Goal: Task Accomplishment & Management: Complete application form

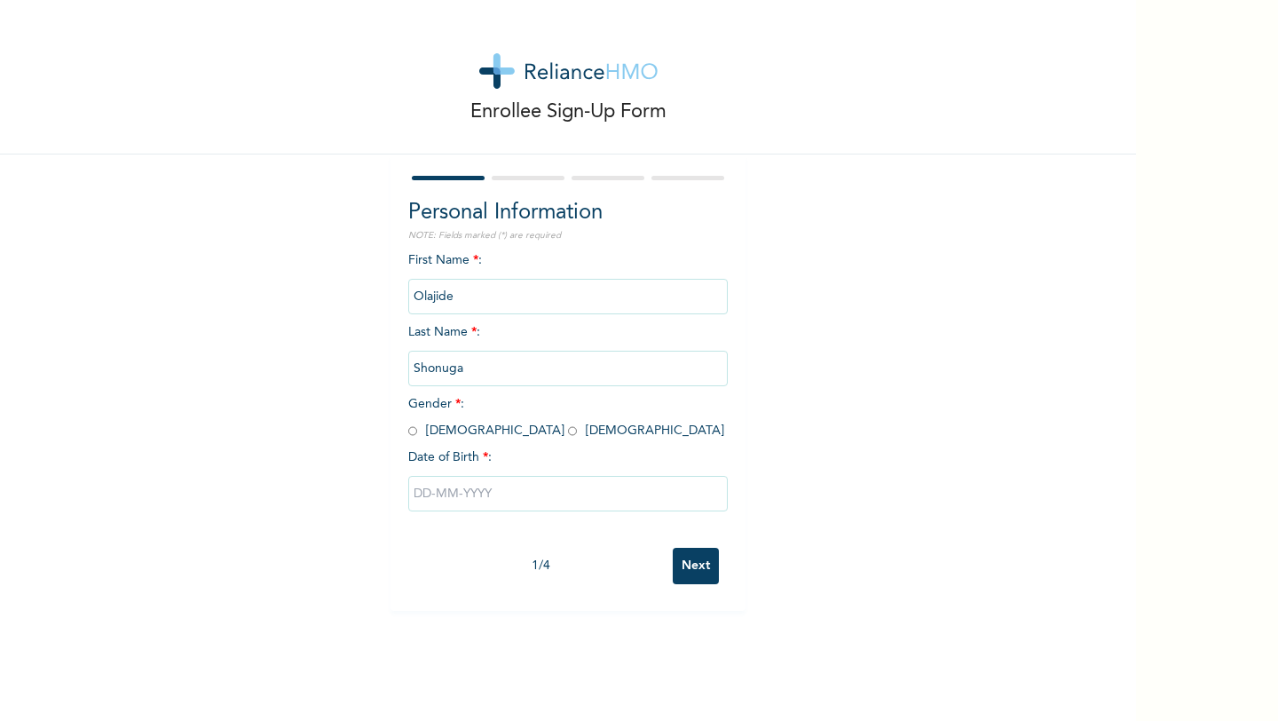
click at [415, 431] on input "radio" at bounding box center [412, 430] width 9 height 17
radio input "true"
click at [501, 490] on input "text" at bounding box center [568, 494] width 320 height 36
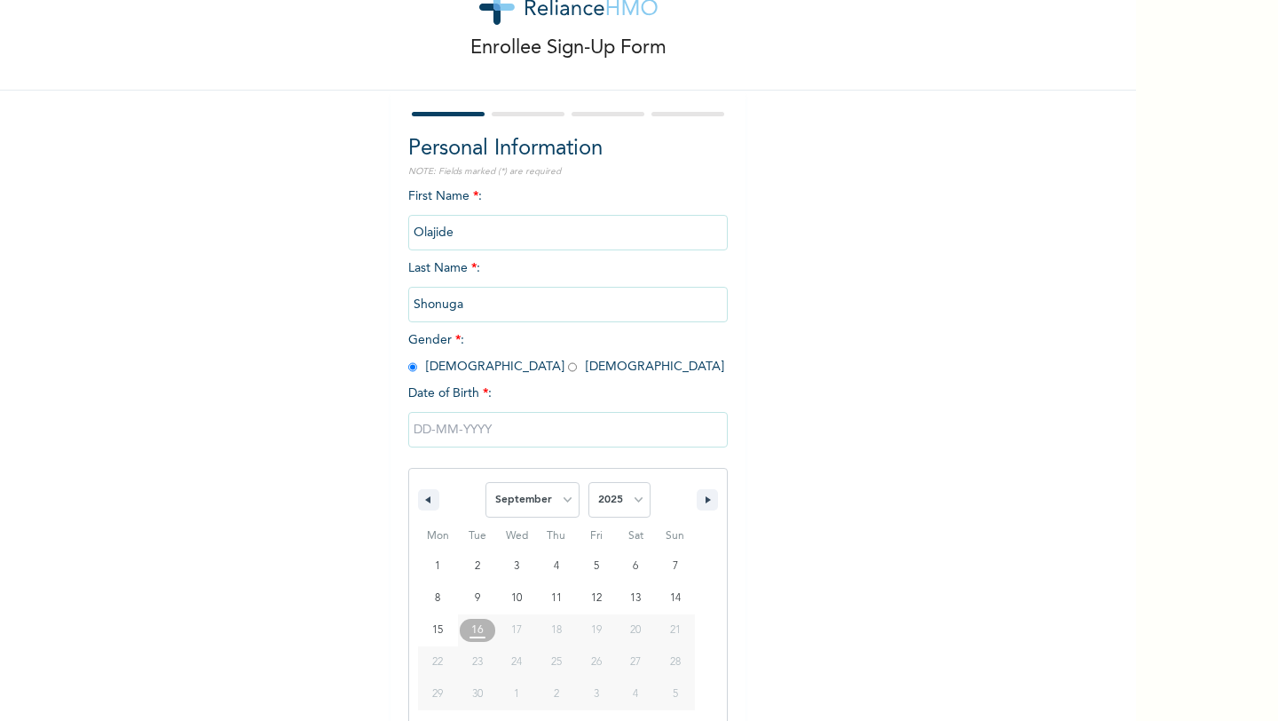
scroll to position [72, 0]
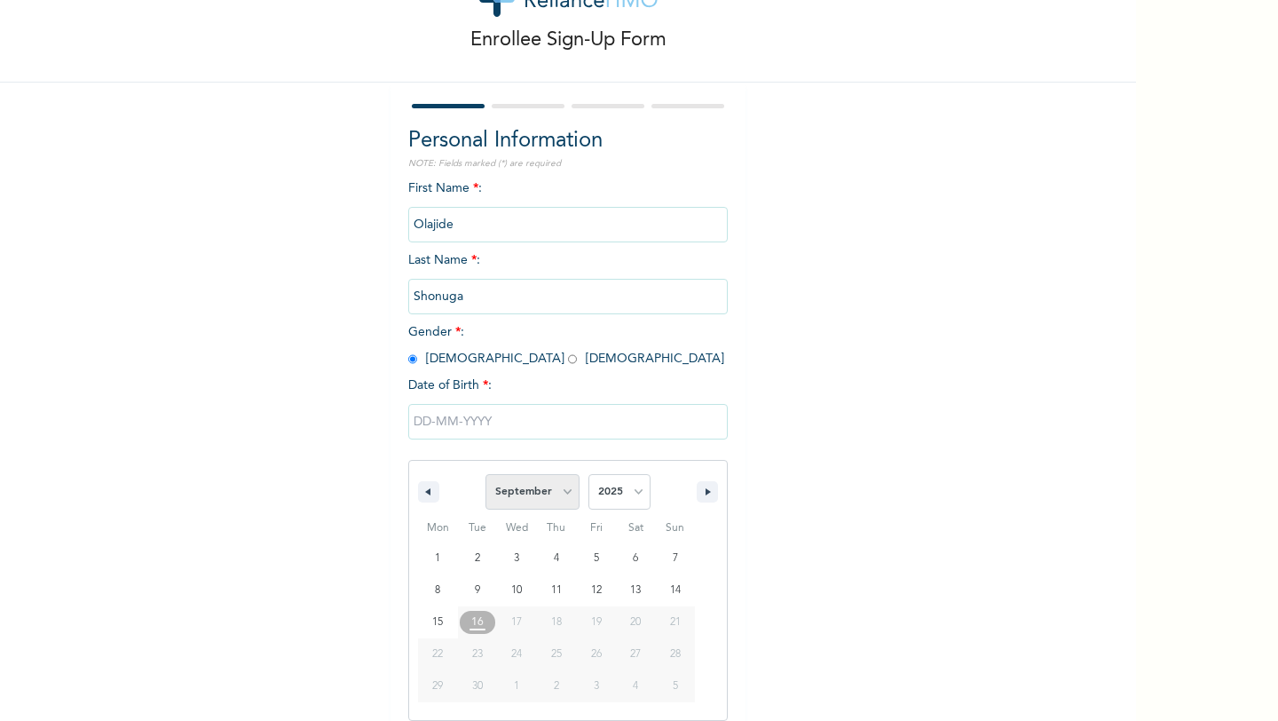
click at [549, 497] on select "January February March April May June July August September October November De…" at bounding box center [532, 492] width 94 height 36
click at [486, 474] on select "January February March April May June July August September October November De…" at bounding box center [532, 492] width 94 height 36
select select "8"
click at [603, 496] on select "2025 2024 2023 2022 2021 2020 2019 2018 2017 2016 2015 2014 2013 2012 2011 2010…" at bounding box center [619, 492] width 62 height 36
select select "1994"
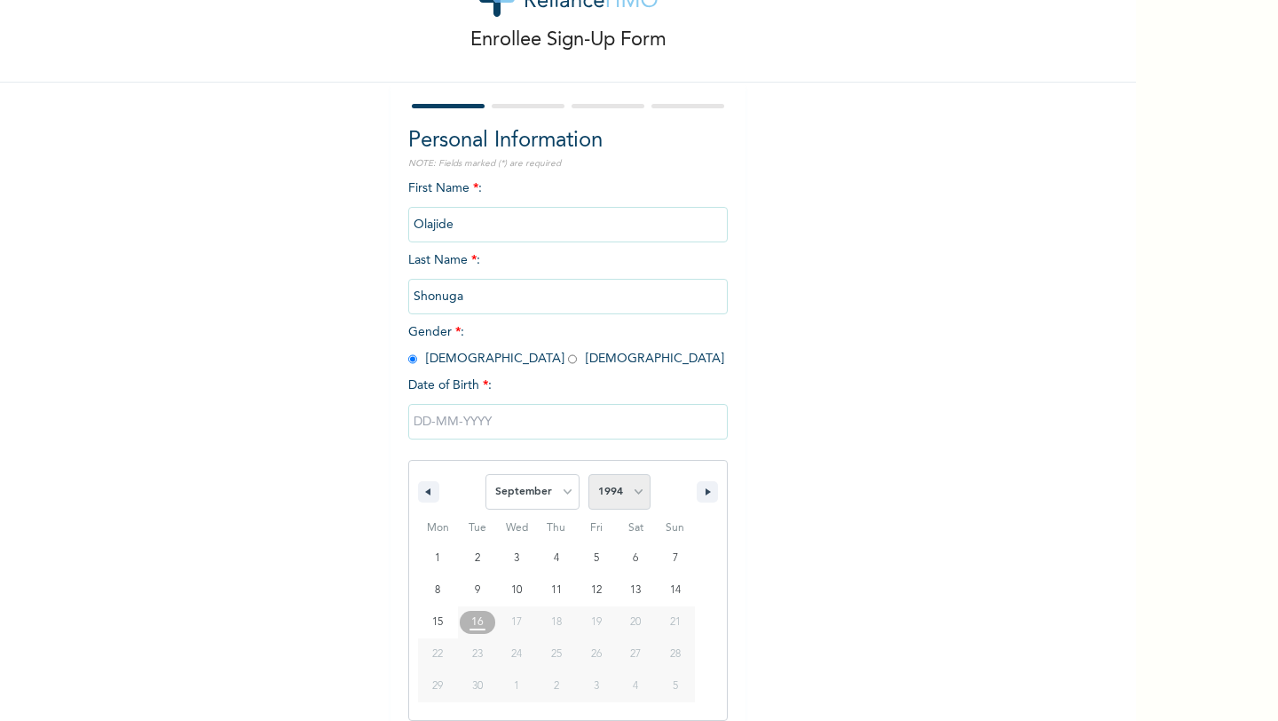
click at [588, 474] on select "2025 2024 2023 2022 2021 2020 2019 2018 2017 2016 2015 2014 2013 2012 2011 2010…" at bounding box center [619, 492] width 62 height 36
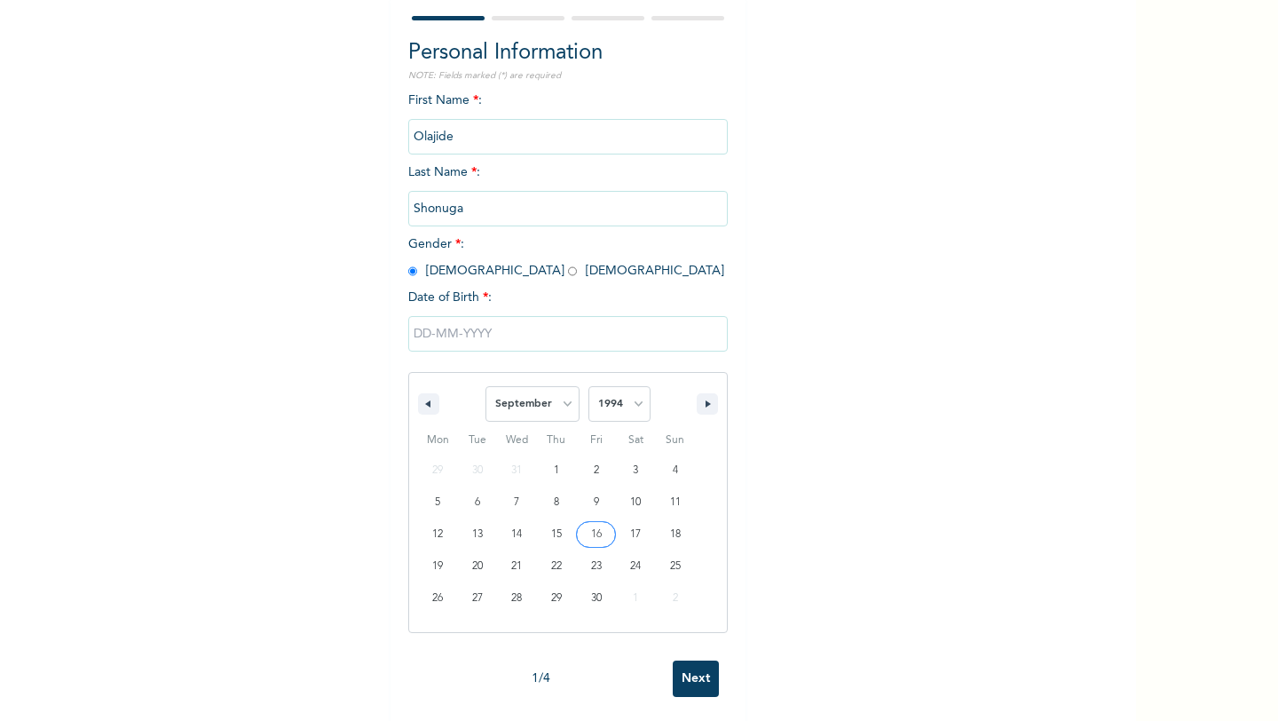
scroll to position [162, 0]
type input "09/15/1994"
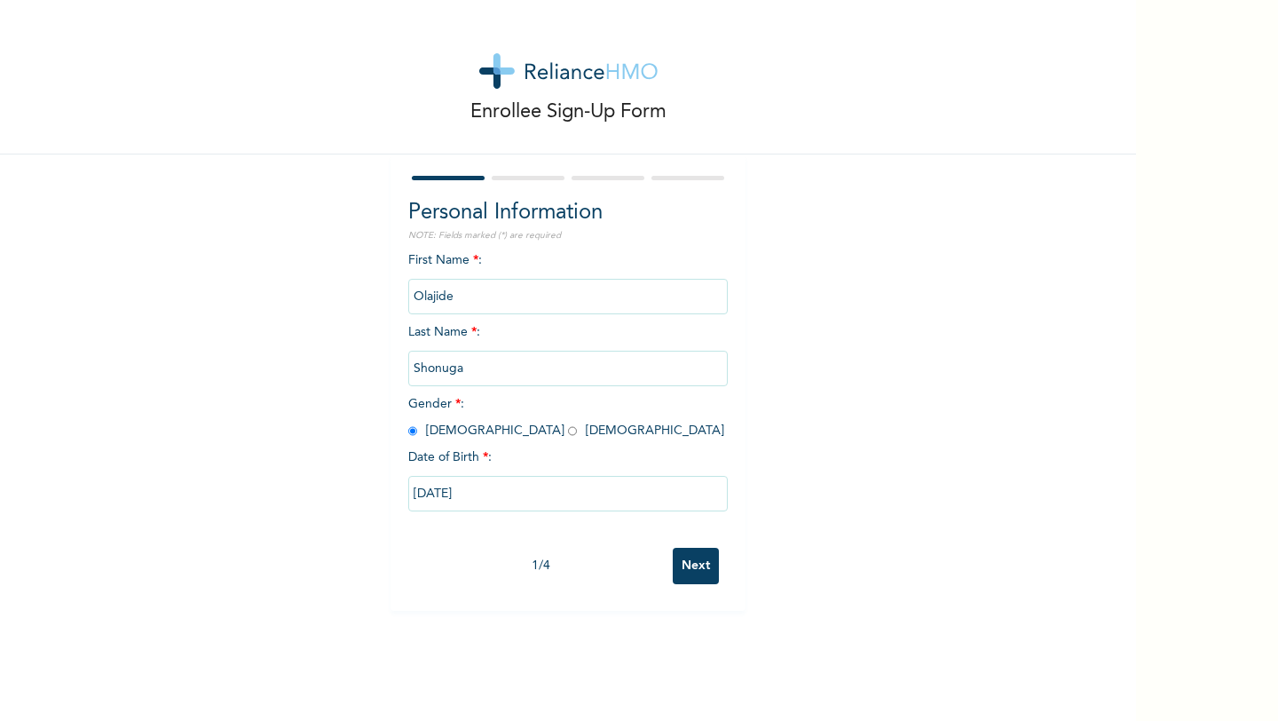
click at [561, 493] on input "09/15/1994" at bounding box center [568, 494] width 320 height 36
select select "8"
select select "1994"
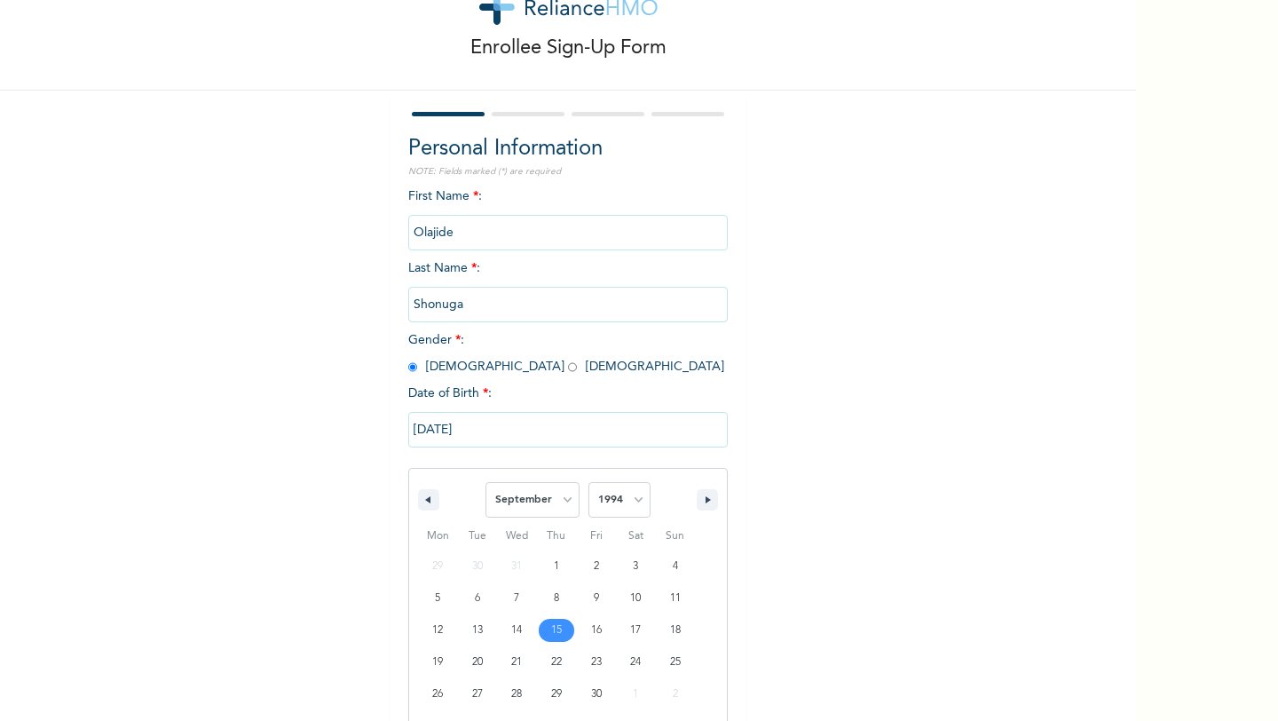
scroll to position [72, 0]
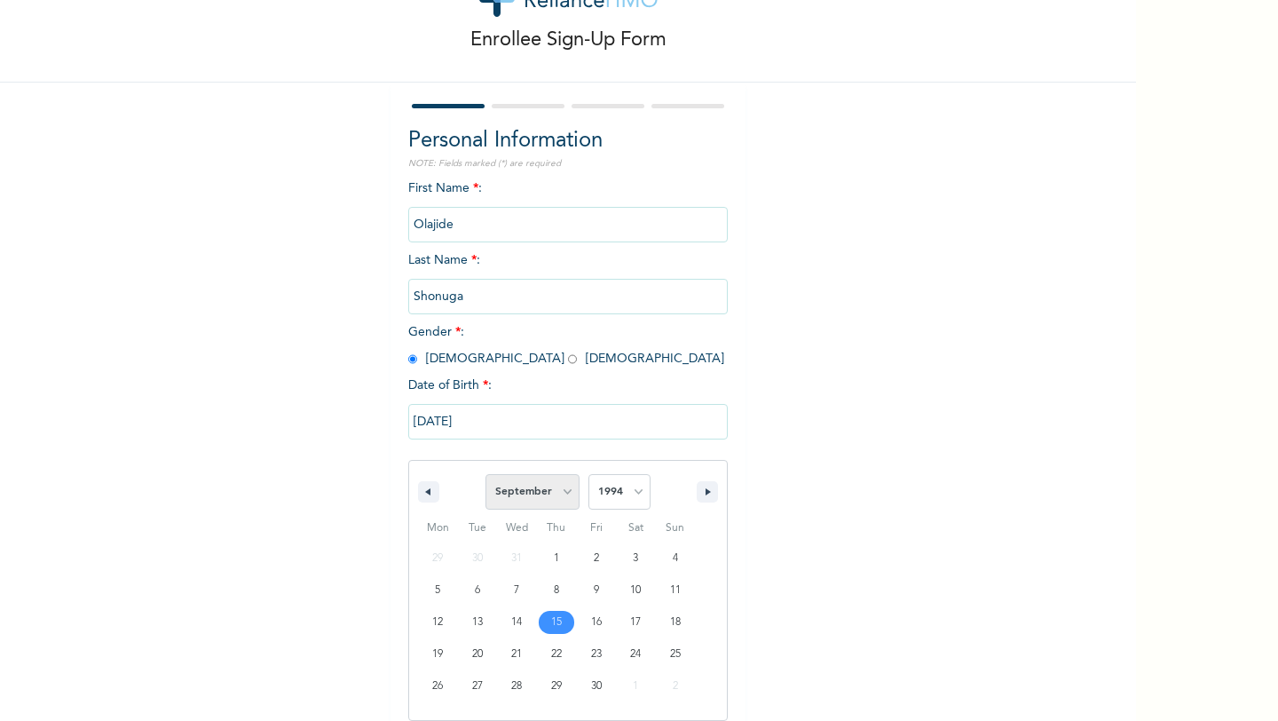
click at [546, 492] on select "January February March April May June July August September October November De…" at bounding box center [532, 492] width 94 height 36
select select "11"
click at [486, 474] on select "January February March April May June July August September October November De…" at bounding box center [532, 492] width 94 height 36
type input "12/15/1994"
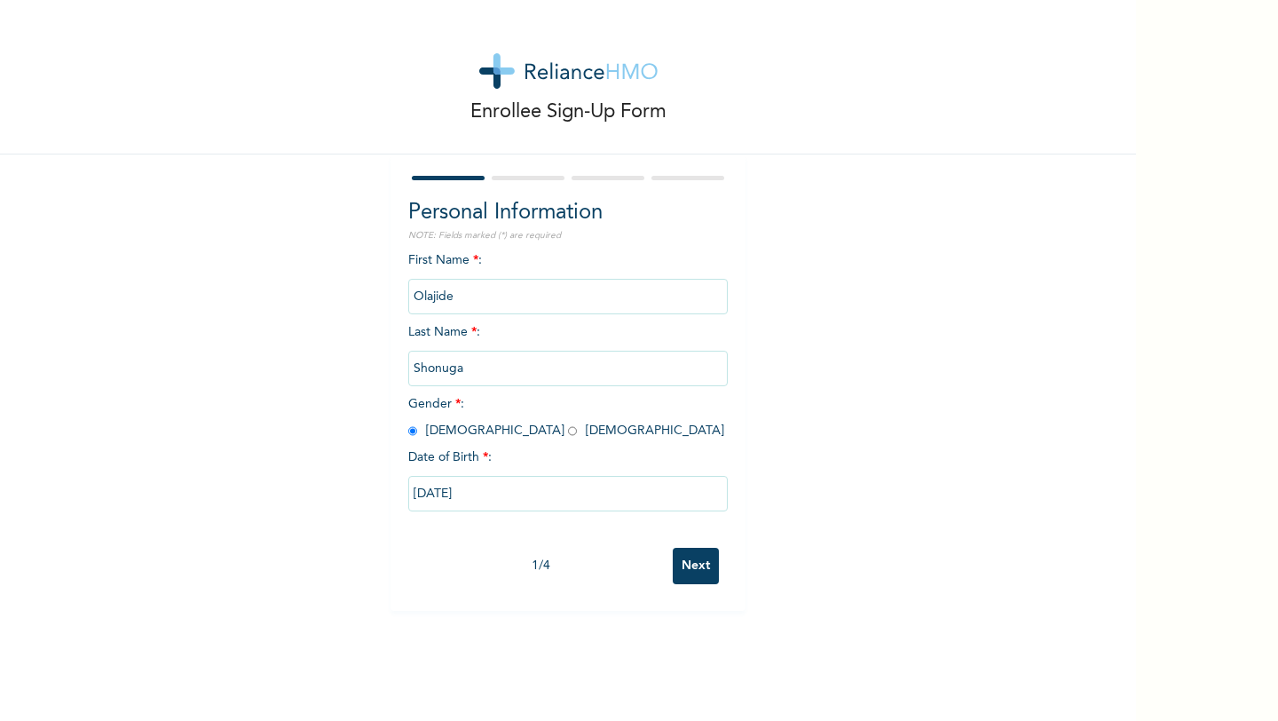
click at [679, 567] on input "Next" at bounding box center [696, 566] width 46 height 36
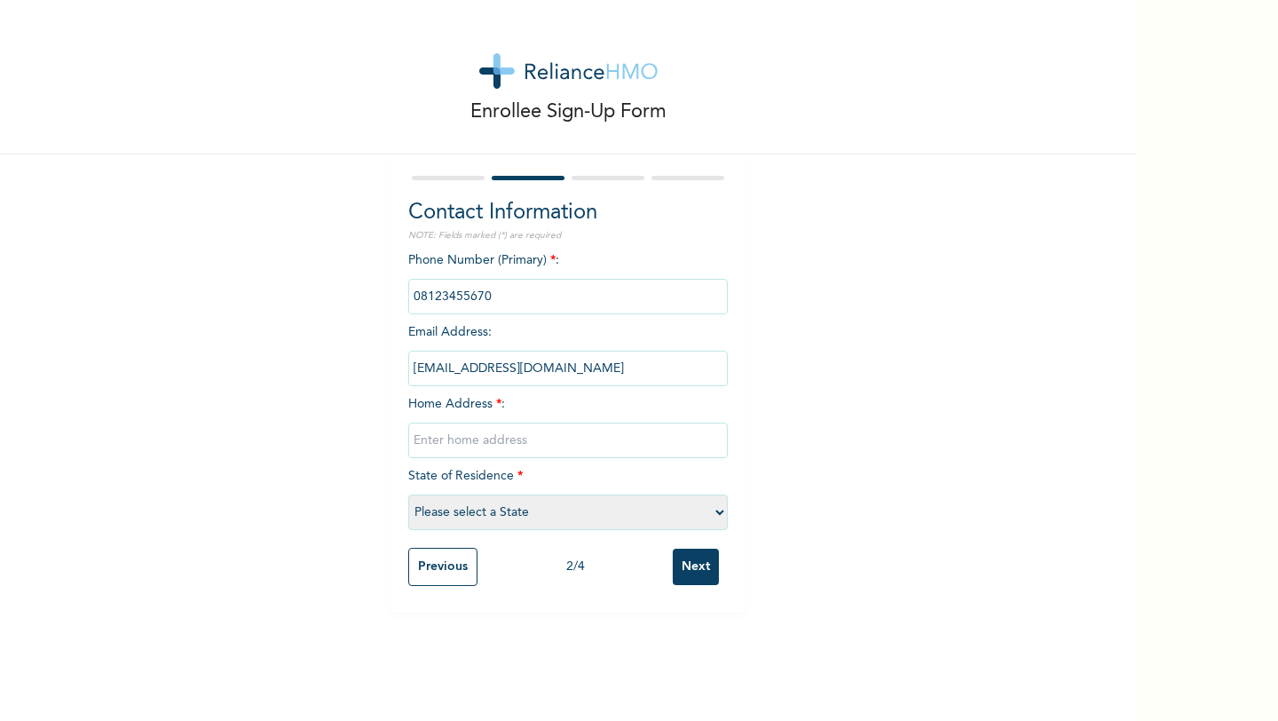
click at [631, 452] on input "text" at bounding box center [568, 440] width 320 height 36
click at [620, 446] on input "text" at bounding box center [568, 440] width 320 height 36
click at [878, 391] on div "Enrollee Sign-Up Form Contact Information NOTE: Fields marked (*) are required …" at bounding box center [568, 306] width 1136 height 612
click at [537, 304] on input "phone" at bounding box center [568, 297] width 320 height 36
click at [497, 282] on input "phone" at bounding box center [568, 297] width 320 height 36
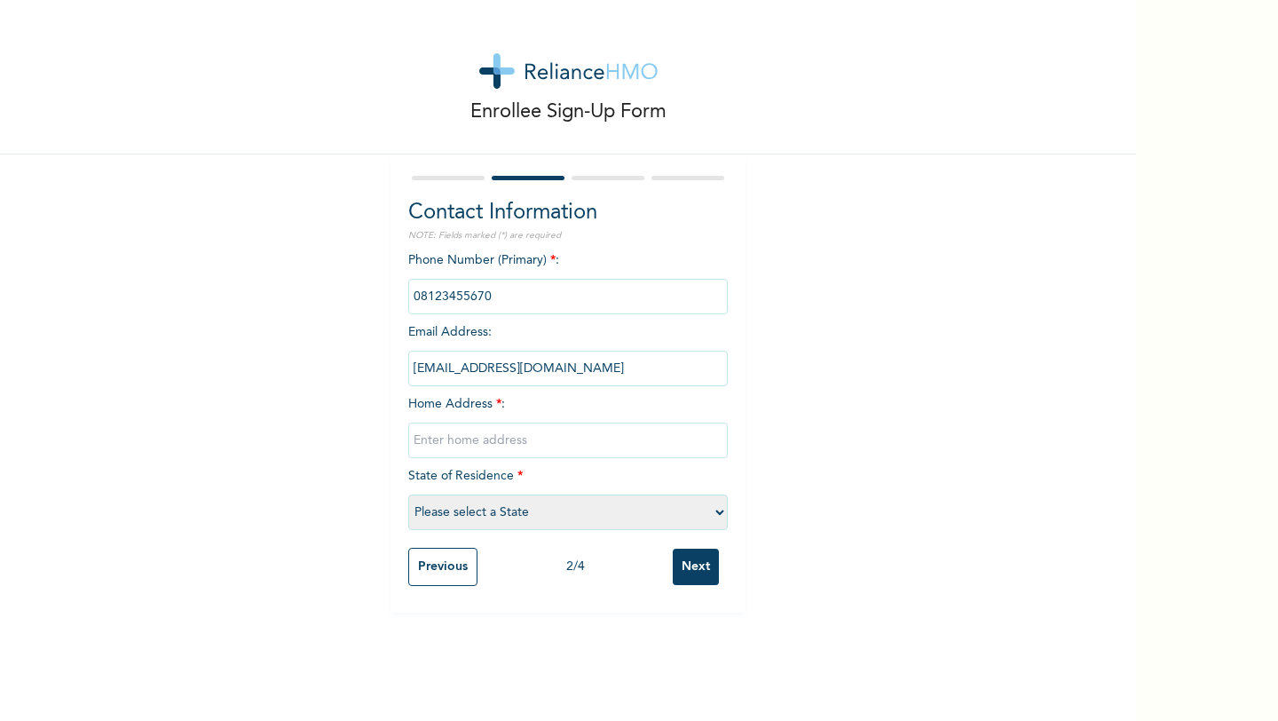
click at [497, 285] on input "phone" at bounding box center [568, 297] width 320 height 36
click at [497, 301] on input "phone" at bounding box center [568, 297] width 320 height 36
click at [471, 441] on input "text" at bounding box center [568, 440] width 320 height 36
type input "house"
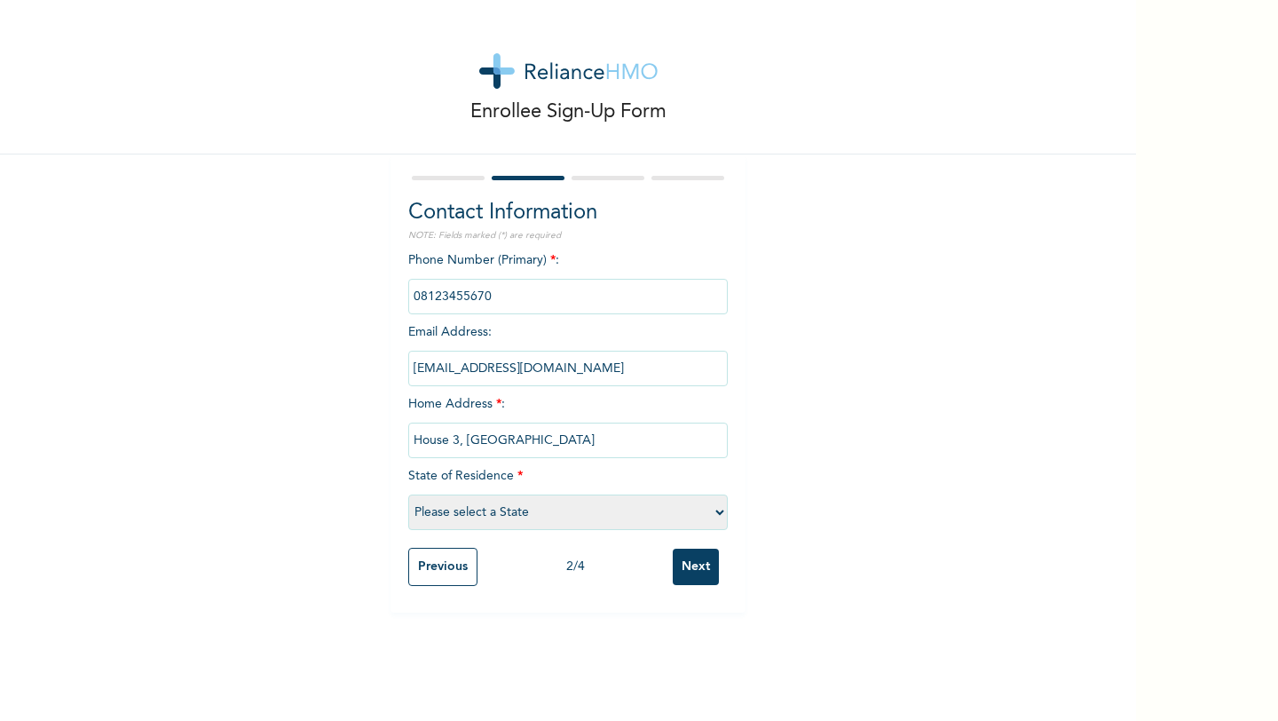
type input "House 3, 2111 road off 21 road, 2nd avenue, Gwarimpa"
click at [564, 505] on select "Please select a State Abia Abuja (FCT) Adamawa Akwa Ibom Anambra Bauchi Bayelsa…" at bounding box center [568, 512] width 320 height 36
select select "15"
click at [408, 494] on select "Please select a State Abia Abuja (FCT) Adamawa Akwa Ibom Anambra Bauchi Bayelsa…" at bounding box center [568, 512] width 320 height 36
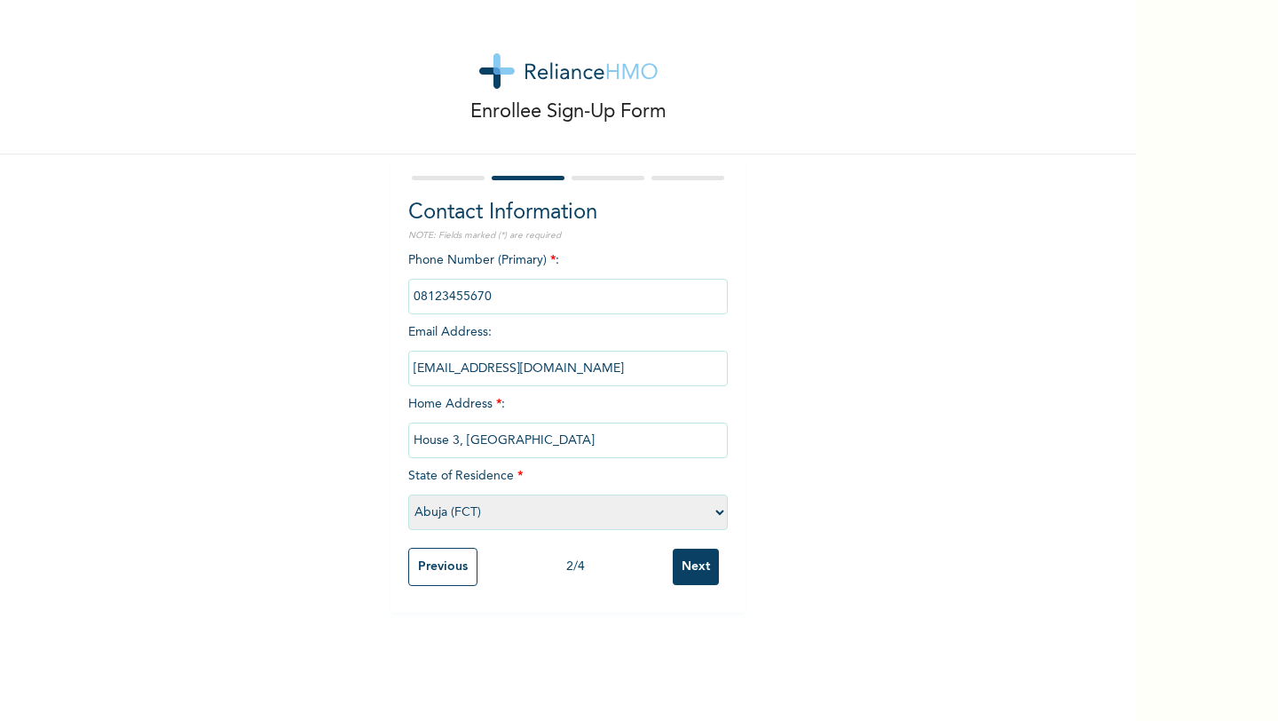
click at [693, 570] on input "Next" at bounding box center [696, 567] width 46 height 36
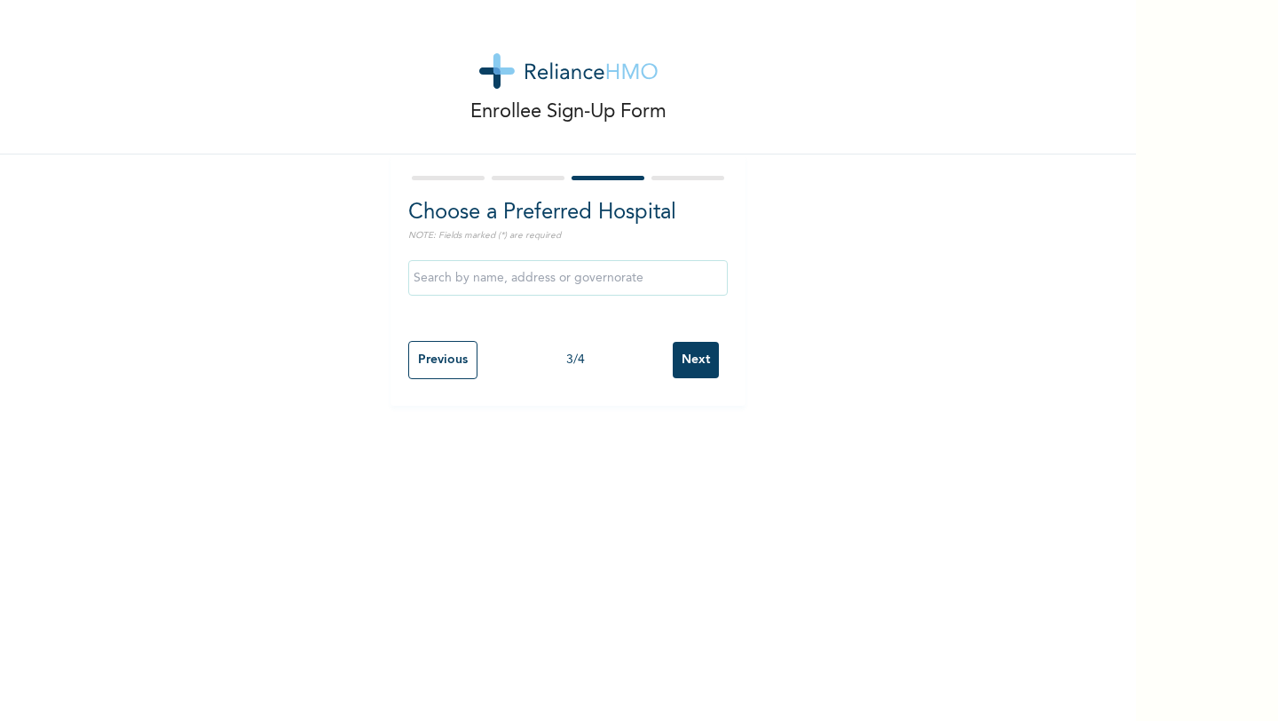
click at [536, 285] on input "text" at bounding box center [568, 278] width 320 height 36
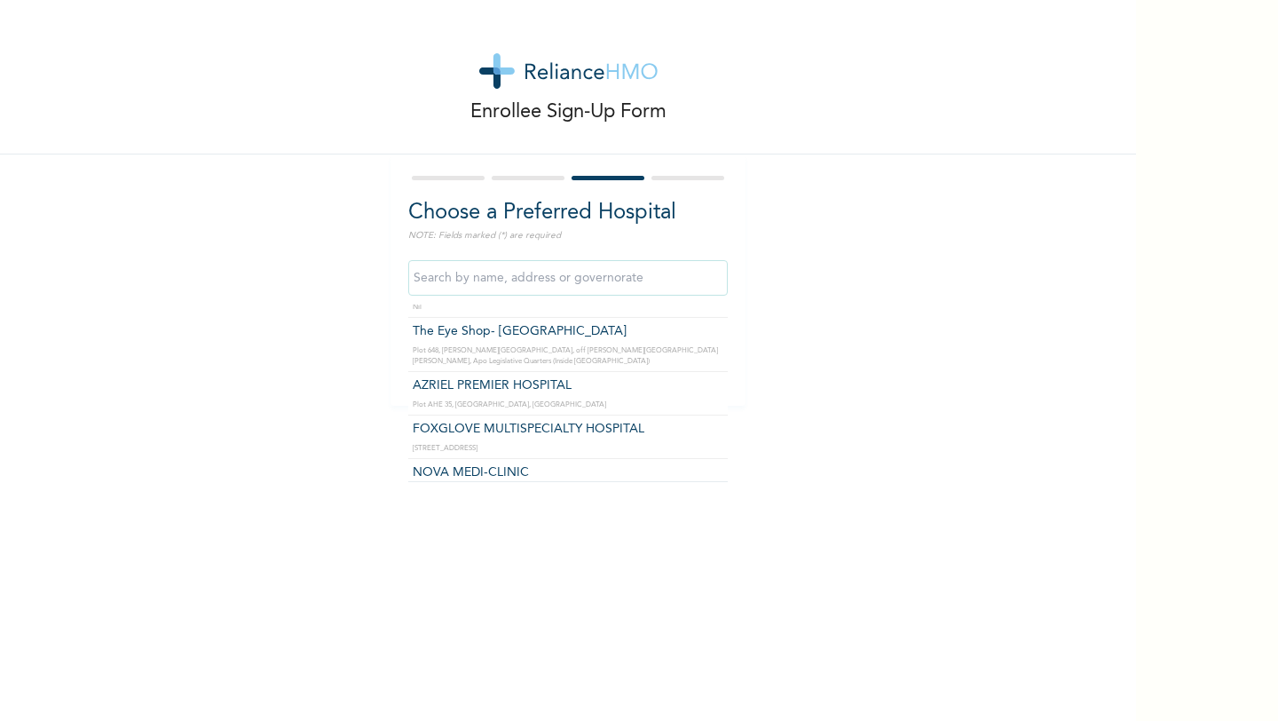
scroll to position [5057, 0]
click at [1017, 356] on div "Enrollee Sign-Up Form Choose a Preferred Hospital NOTE: Fields marked (*) are r…" at bounding box center [568, 203] width 1136 height 406
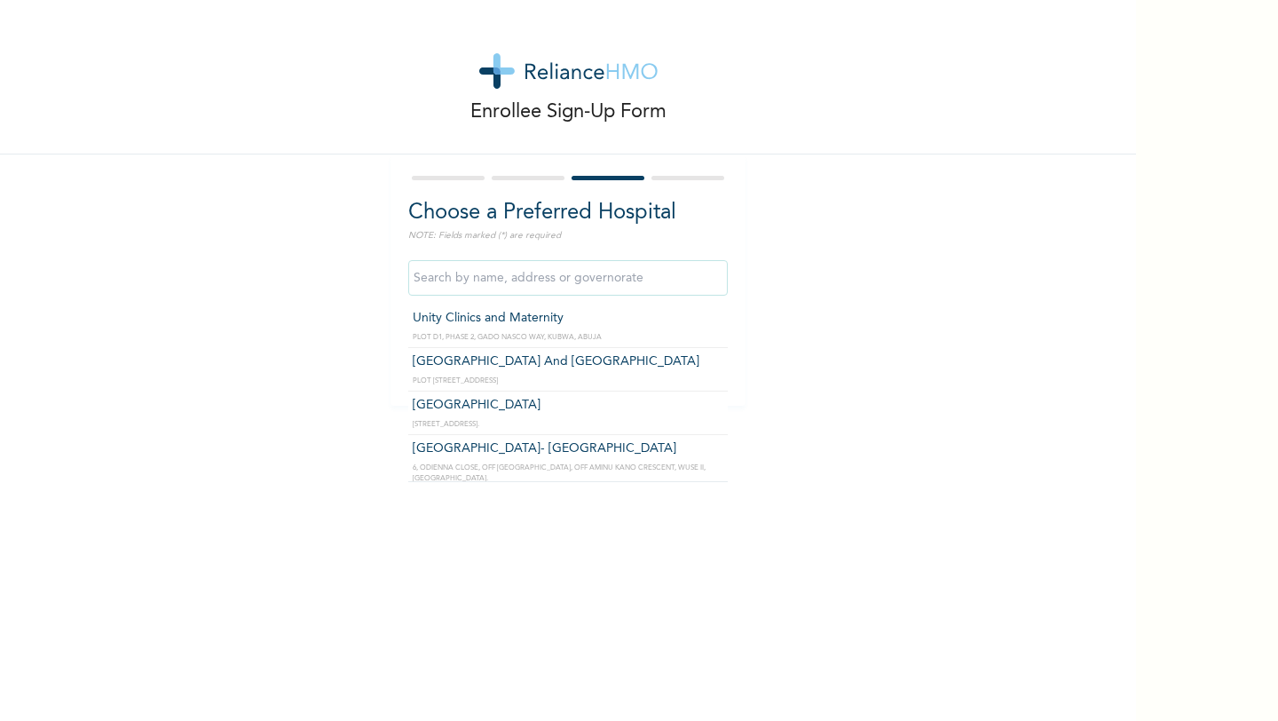
click at [496, 289] on input "text" at bounding box center [568, 278] width 320 height 36
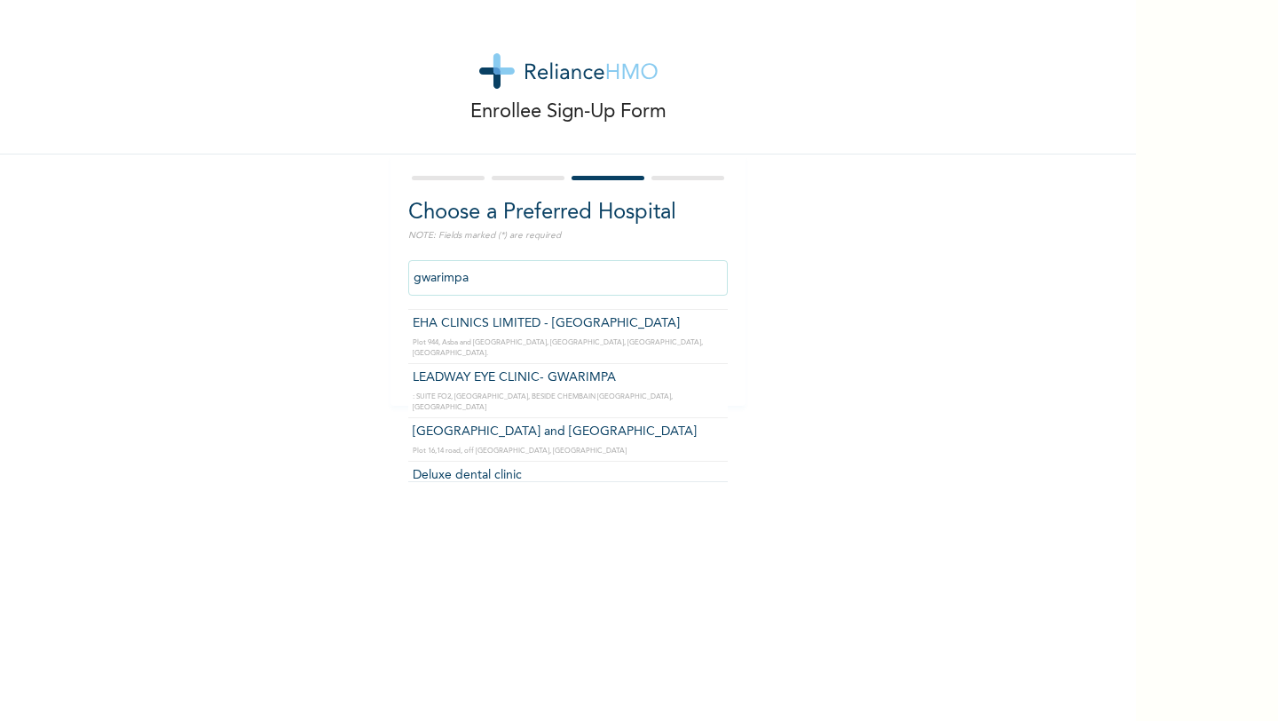
scroll to position [0, 0]
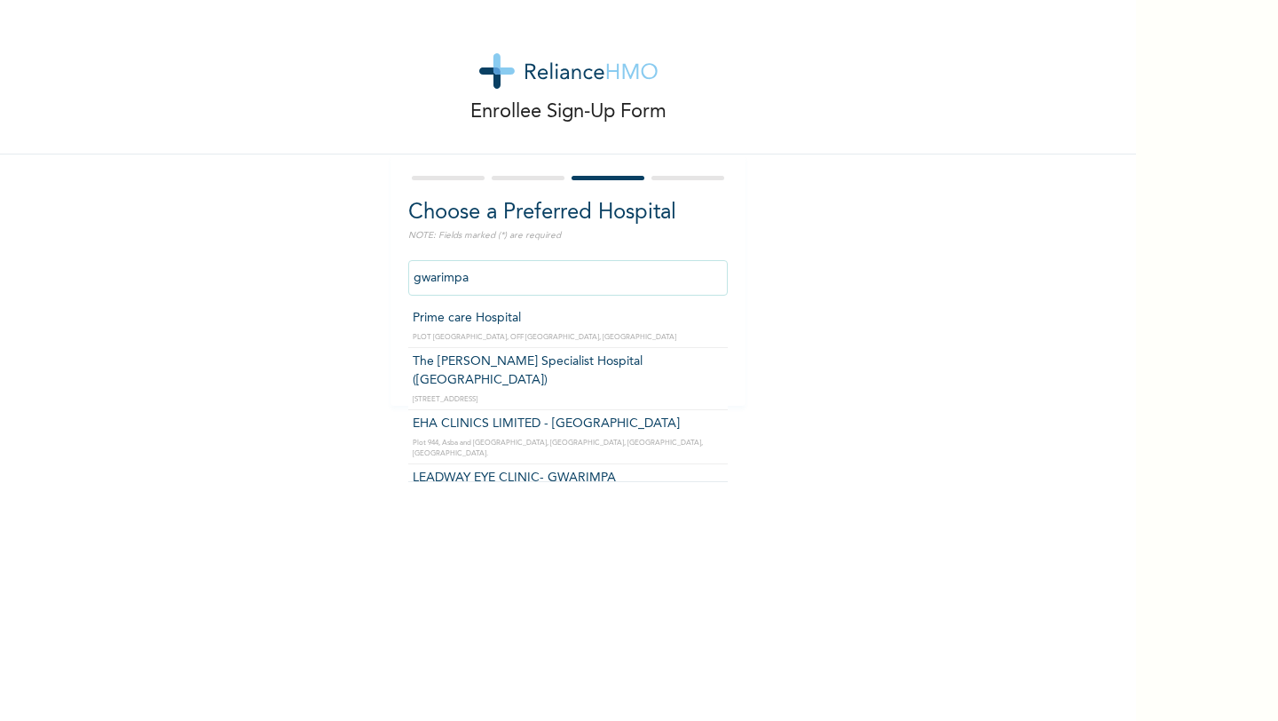
type input "Prime care Hospital"
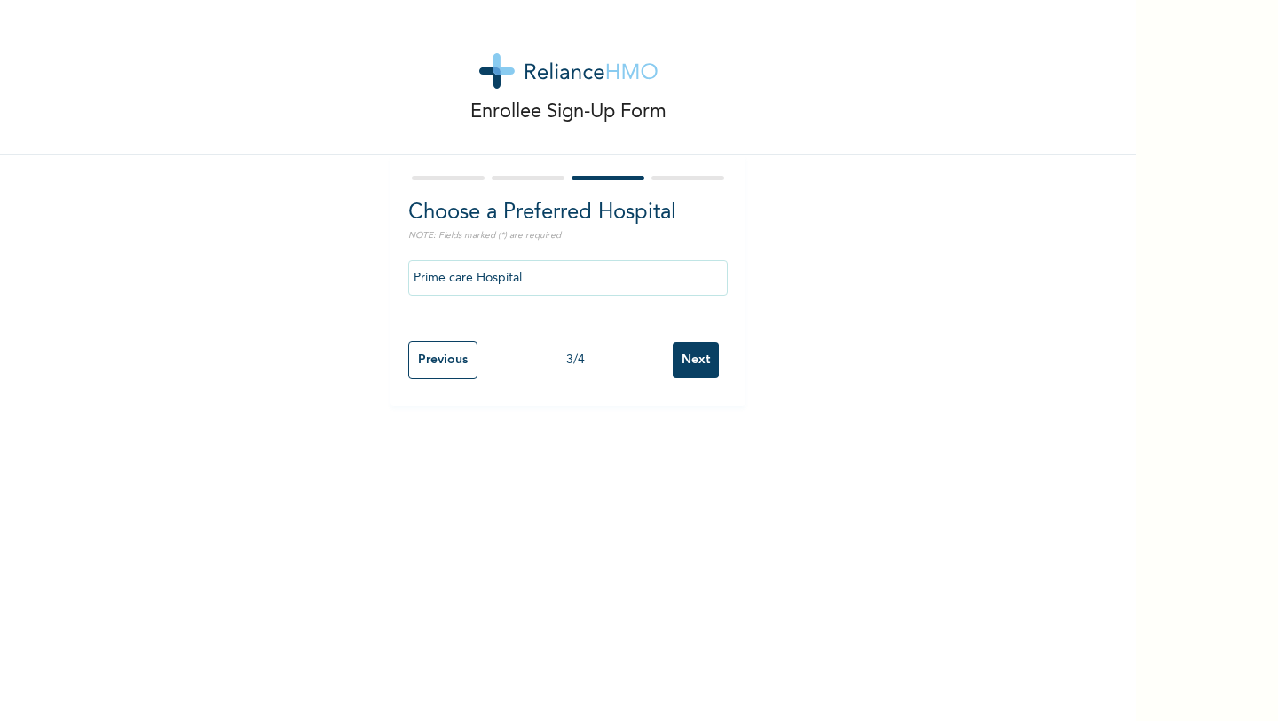
click at [708, 361] on input "Next" at bounding box center [696, 360] width 46 height 36
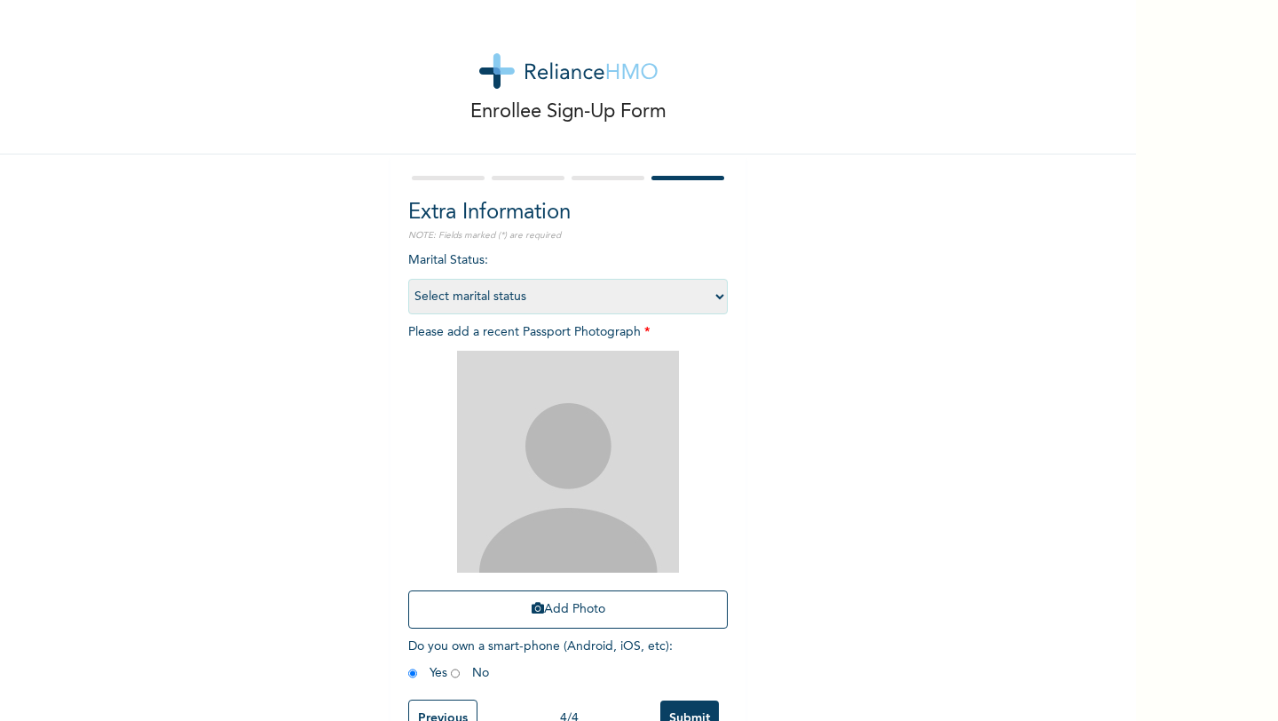
click at [612, 294] on select "Select marital status Single Married Divorced Widow/Widower" at bounding box center [568, 297] width 320 height 36
select select "1"
click at [408, 279] on select "Select marital status Single Married Divorced Widow/Widower" at bounding box center [568, 297] width 320 height 36
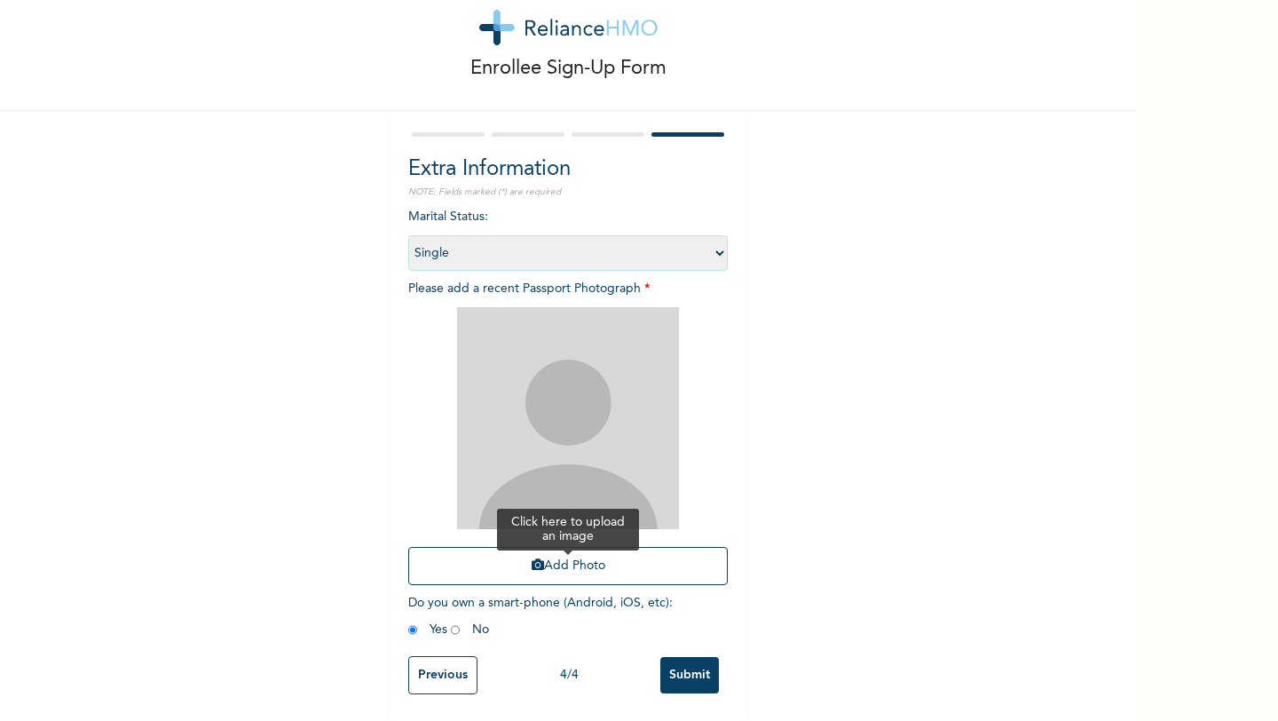
click at [577, 564] on button "Add Photo" at bounding box center [568, 566] width 320 height 38
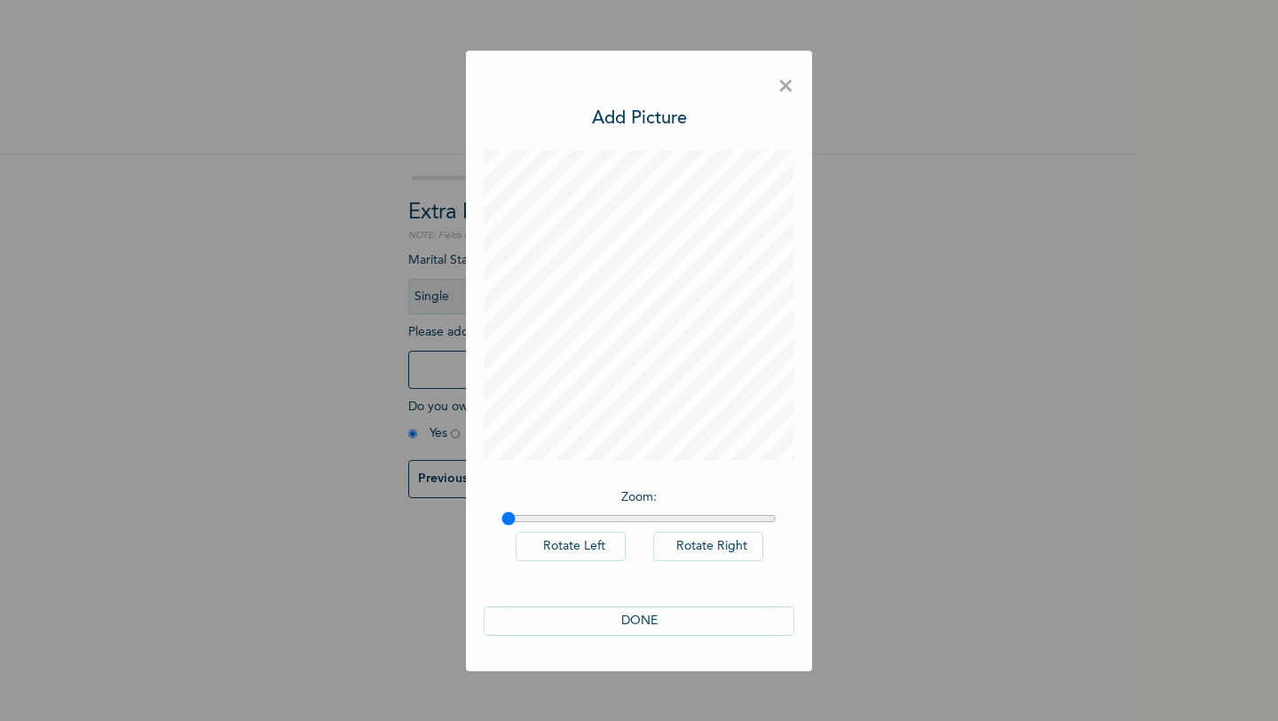
click at [700, 616] on button "DONE" at bounding box center [639, 620] width 311 height 29
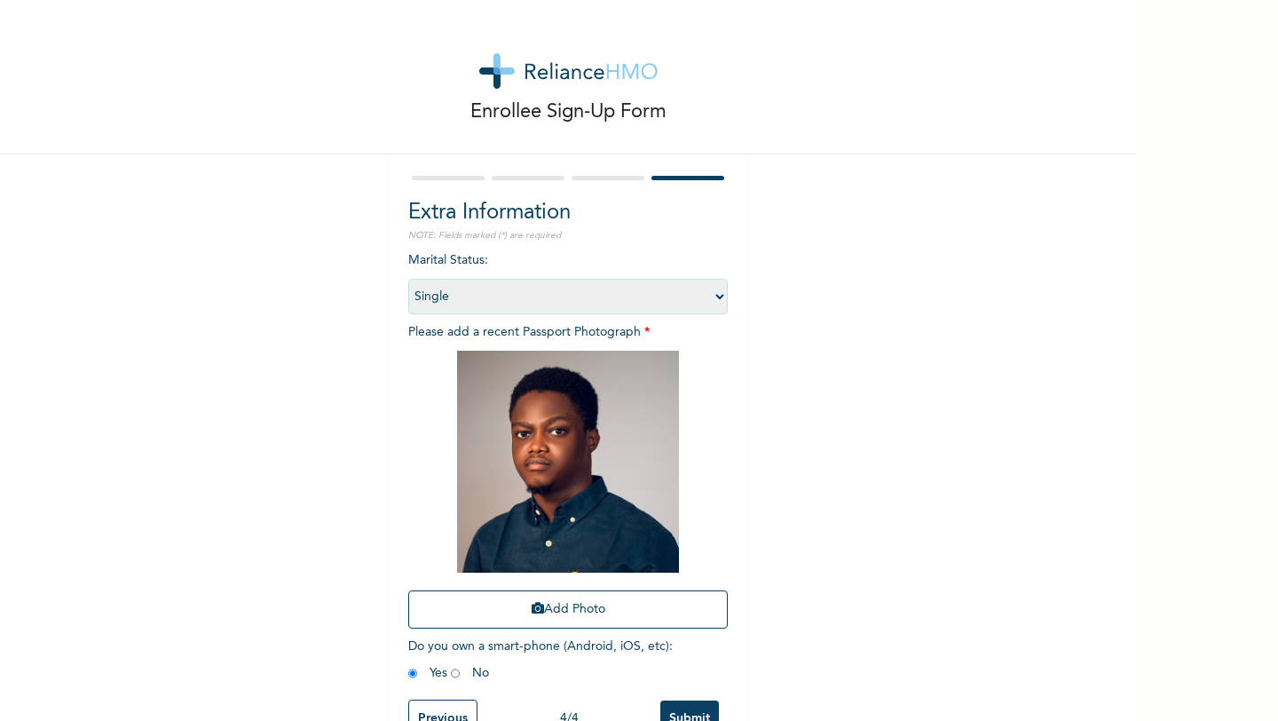
scroll to position [45, 0]
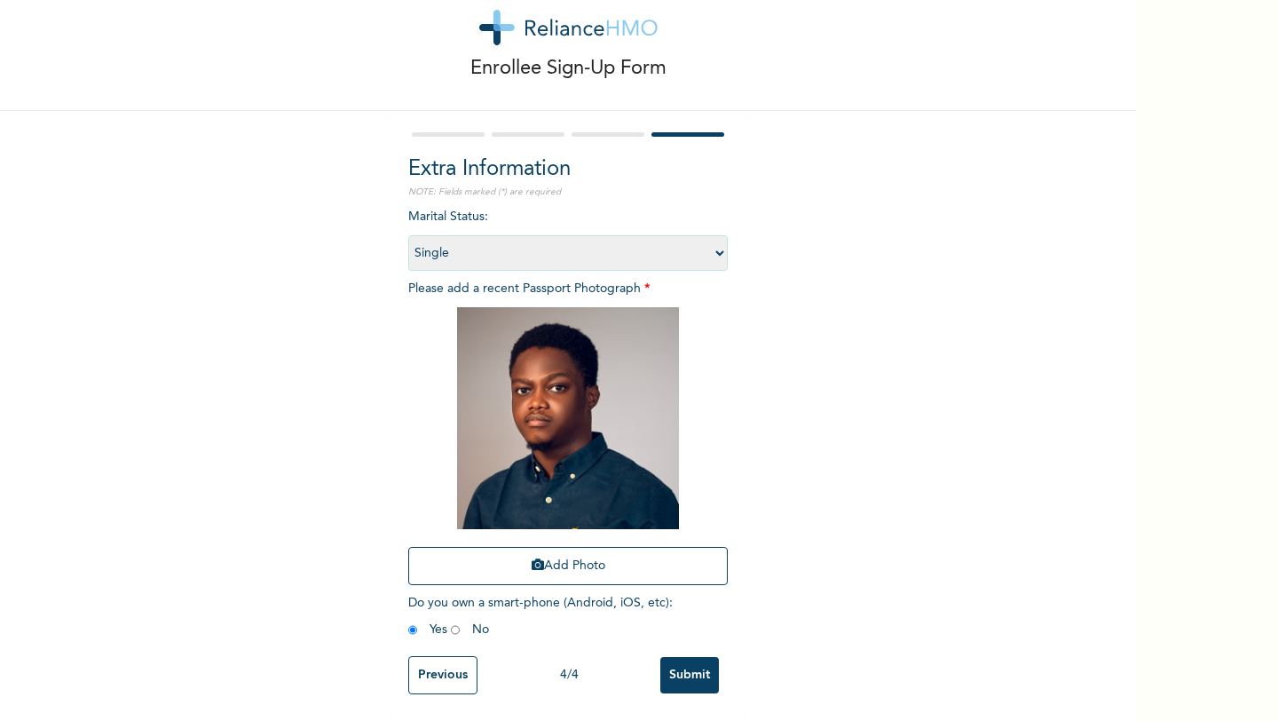
click at [682, 675] on input "Submit" at bounding box center [689, 675] width 59 height 36
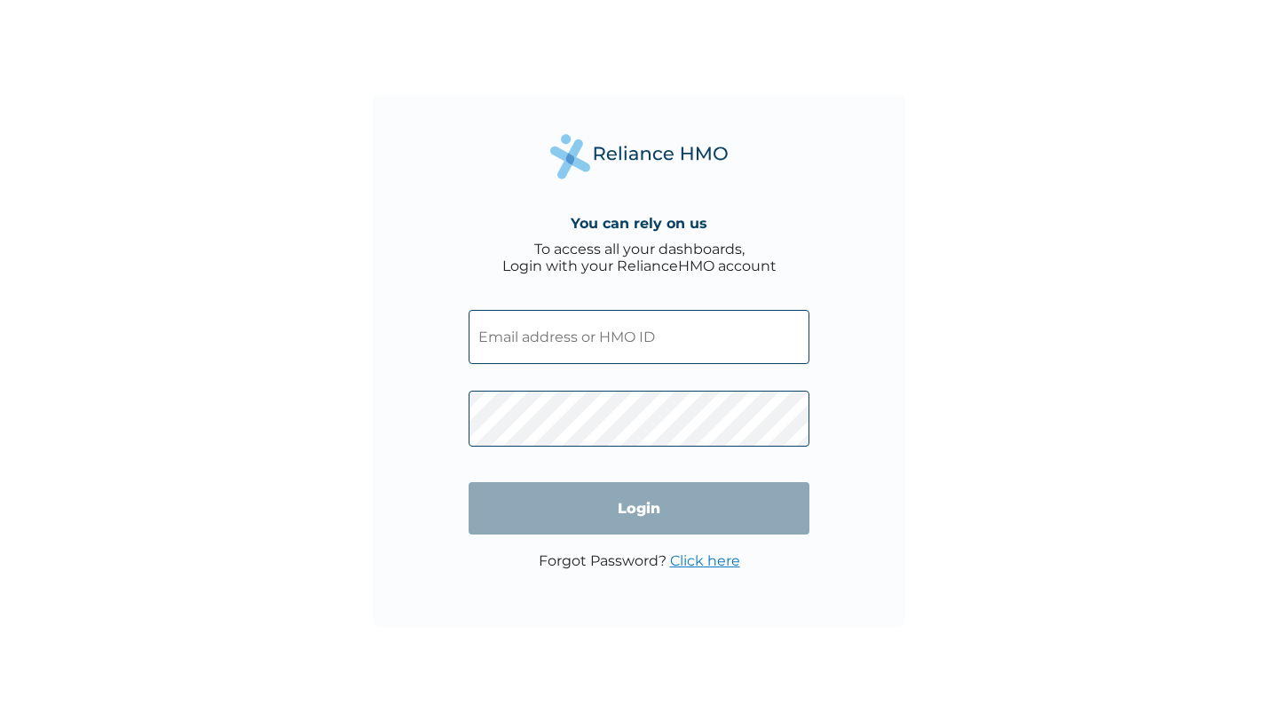
click at [645, 339] on input "text" at bounding box center [639, 337] width 341 height 54
click at [931, 288] on div "You can rely on us To access all your dashboards, Login with your RelianceHMO a…" at bounding box center [639, 360] width 1278 height 721
click at [595, 351] on input "text" at bounding box center [639, 337] width 341 height 54
paste input "TMA/10057/A"
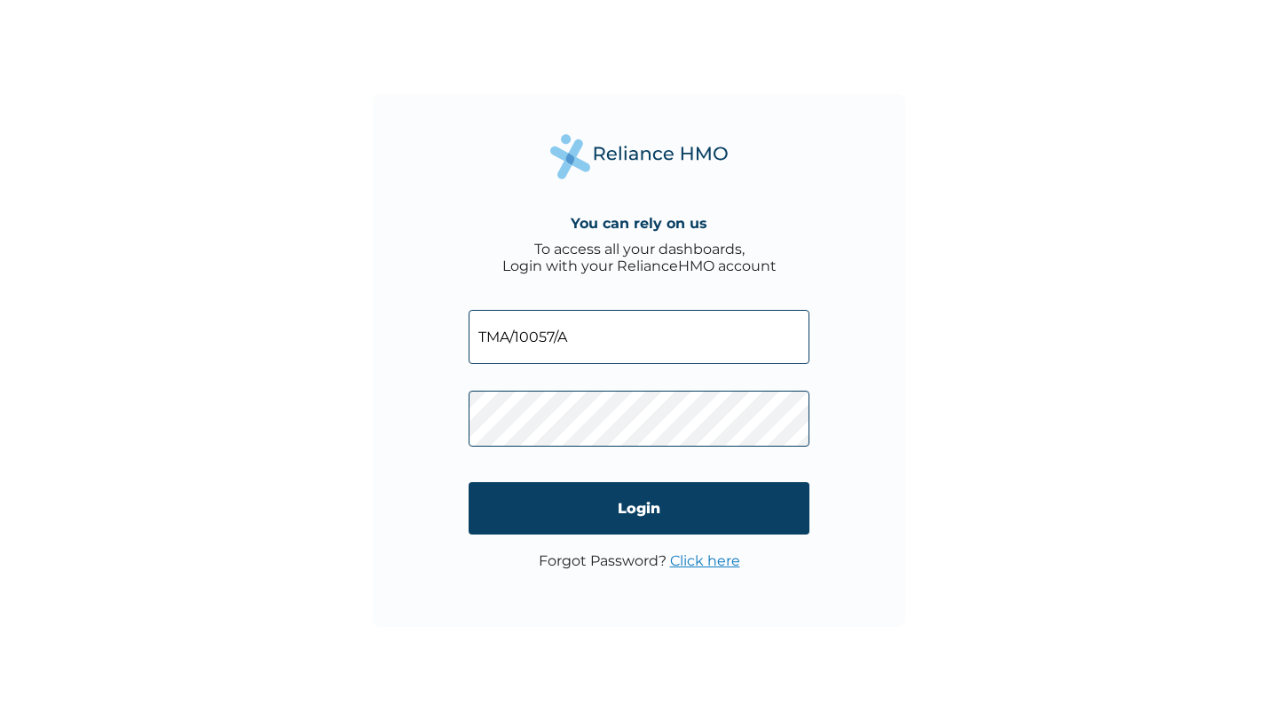
type input "TMA/10057/A"
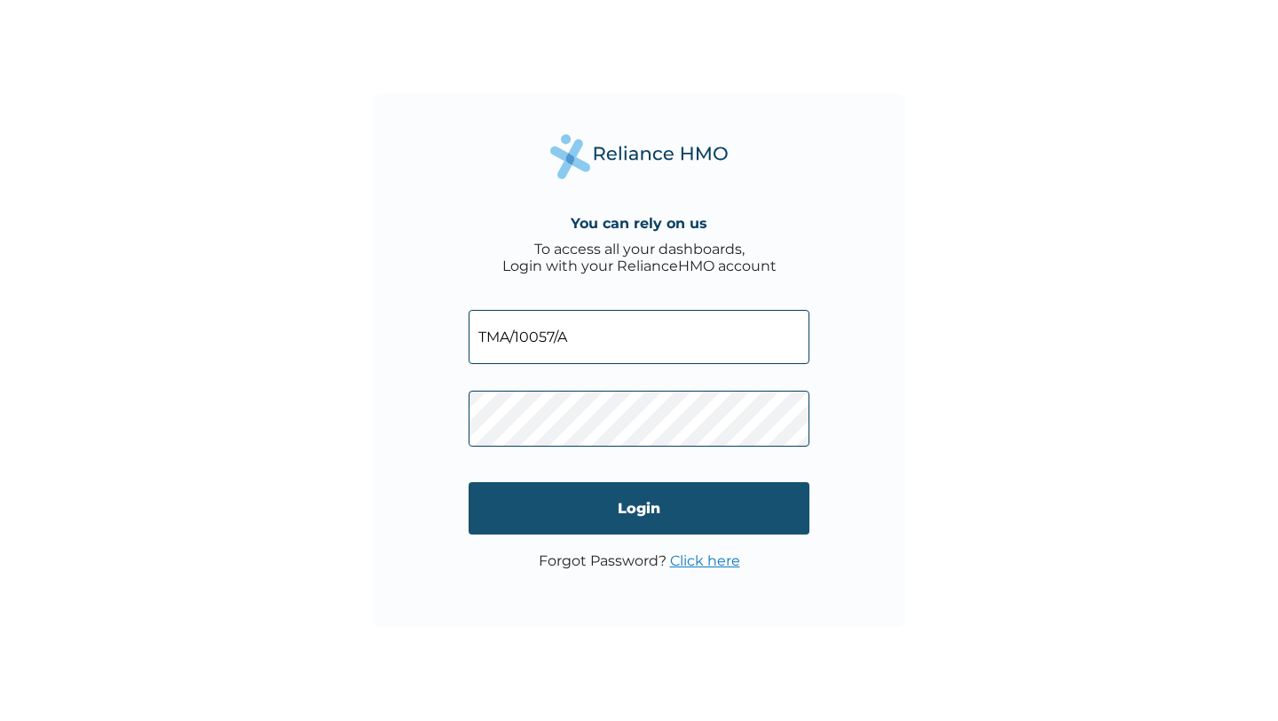
click at [667, 511] on input "Login" at bounding box center [639, 508] width 341 height 52
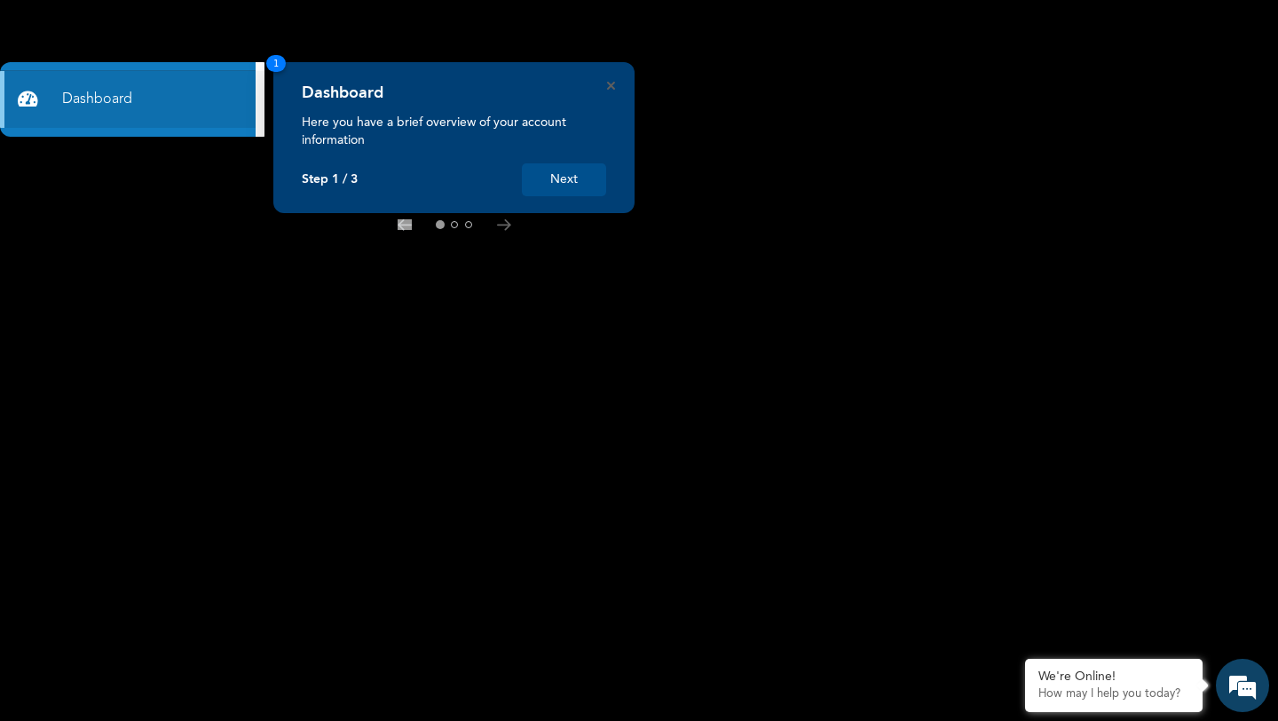
click at [569, 186] on button "Next" at bounding box center [564, 179] width 84 height 33
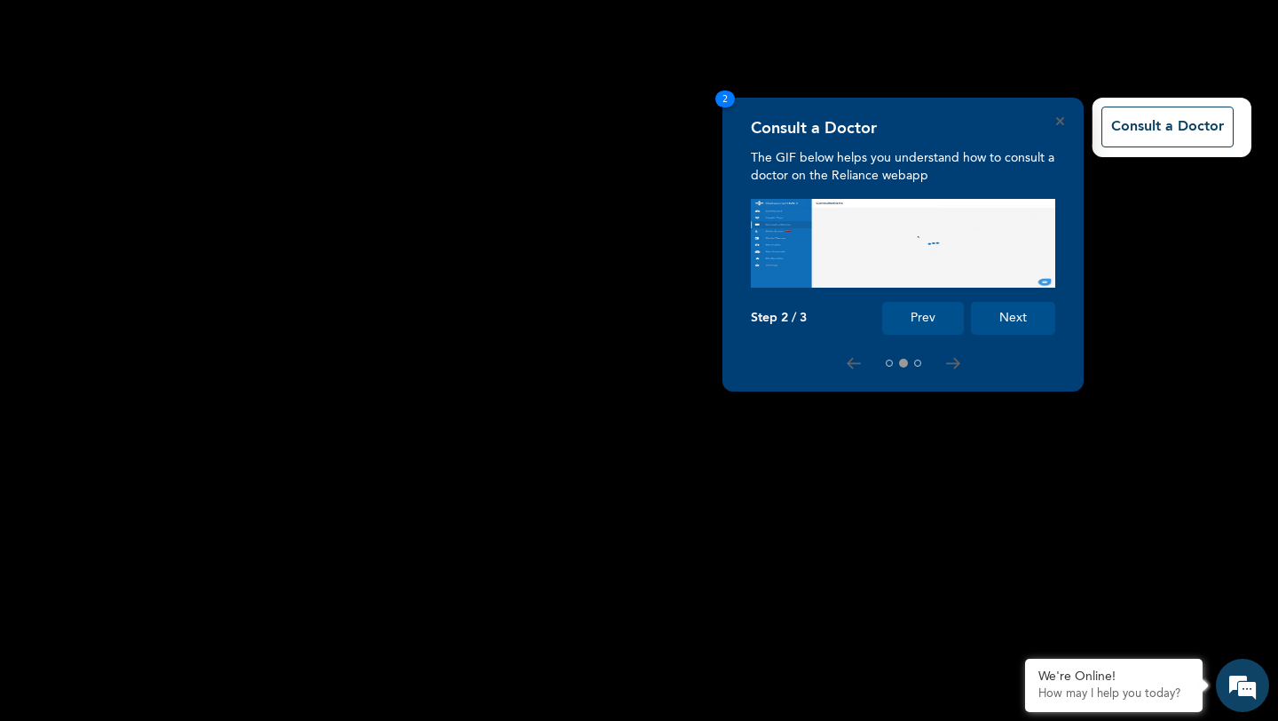
click at [1007, 325] on button "Next" at bounding box center [1013, 318] width 84 height 33
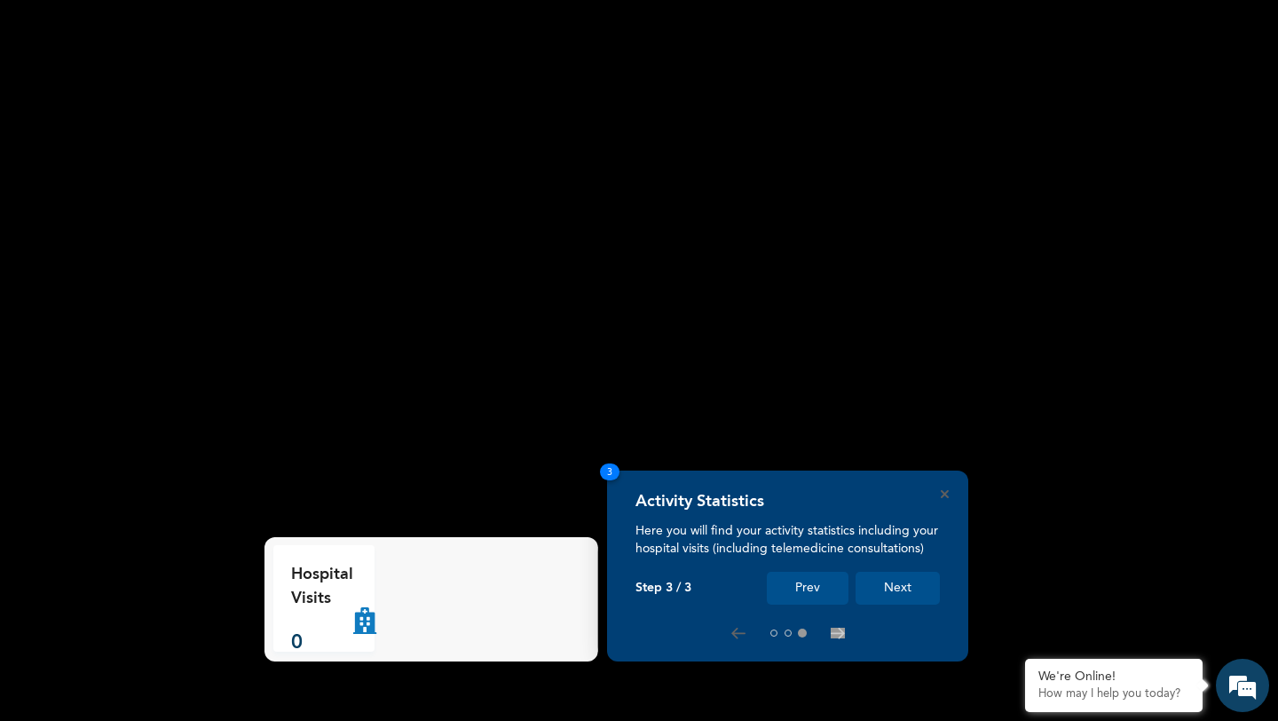
click at [904, 594] on button "Next" at bounding box center [898, 588] width 84 height 33
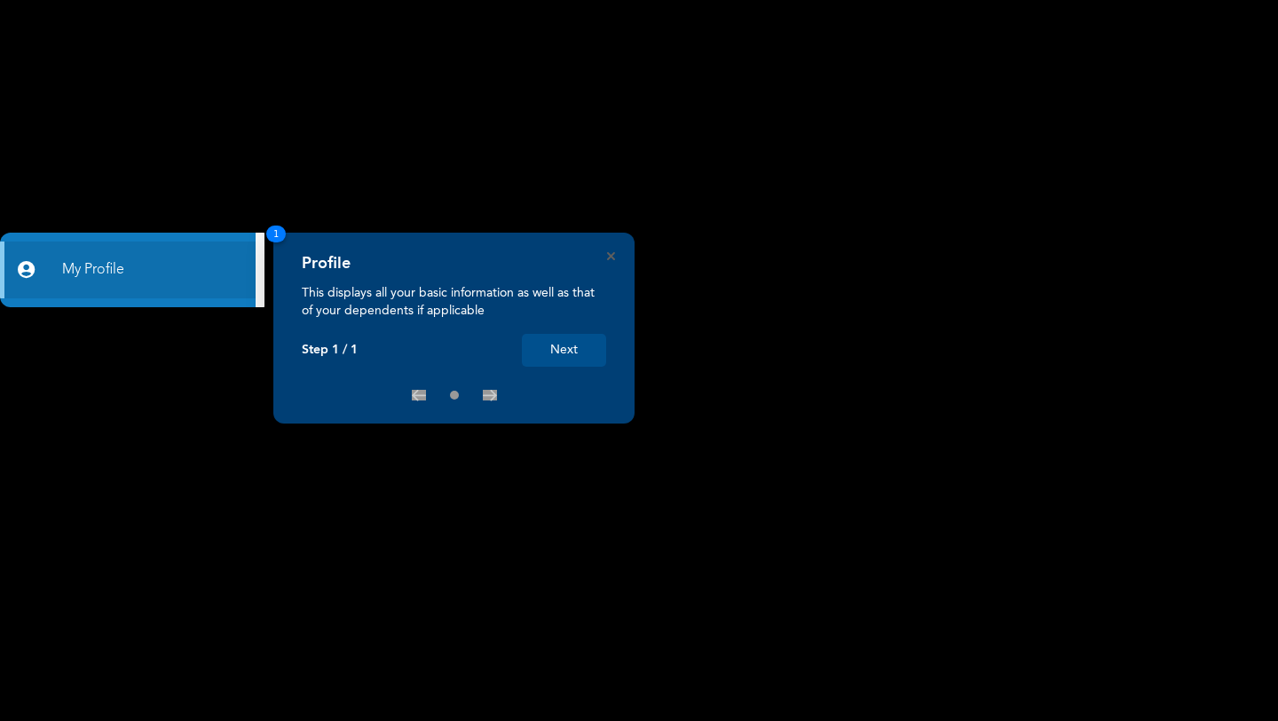
click at [575, 352] on button "Next" at bounding box center [564, 350] width 84 height 33
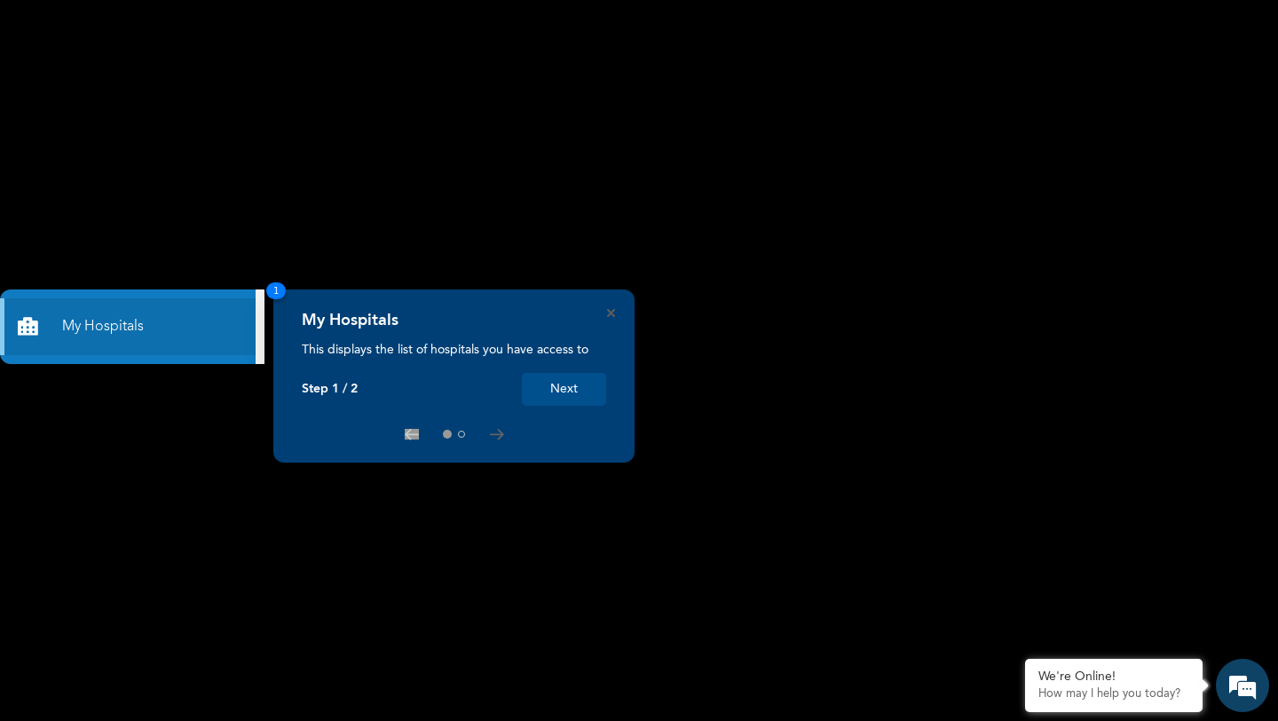
click at [565, 384] on button "Next" at bounding box center [564, 389] width 84 height 33
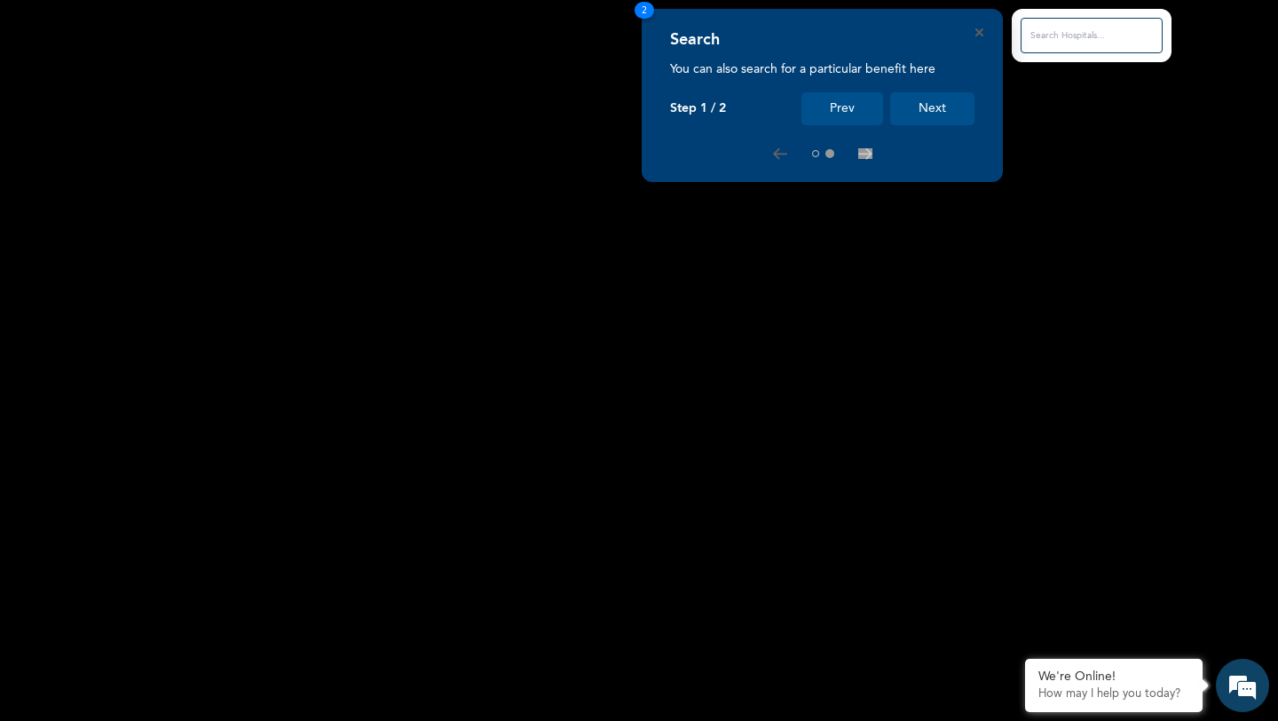
click at [949, 106] on button "Next" at bounding box center [932, 108] width 84 height 33
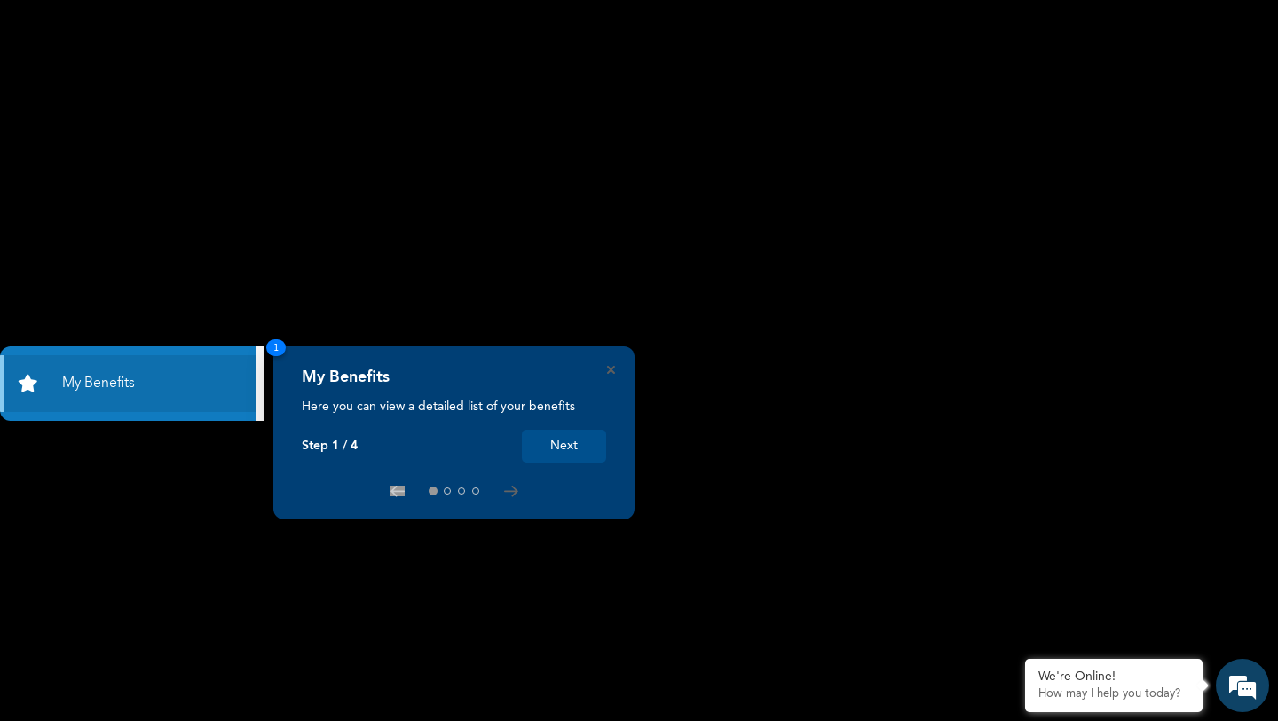
click at [556, 453] on button "Next" at bounding box center [564, 446] width 84 height 33
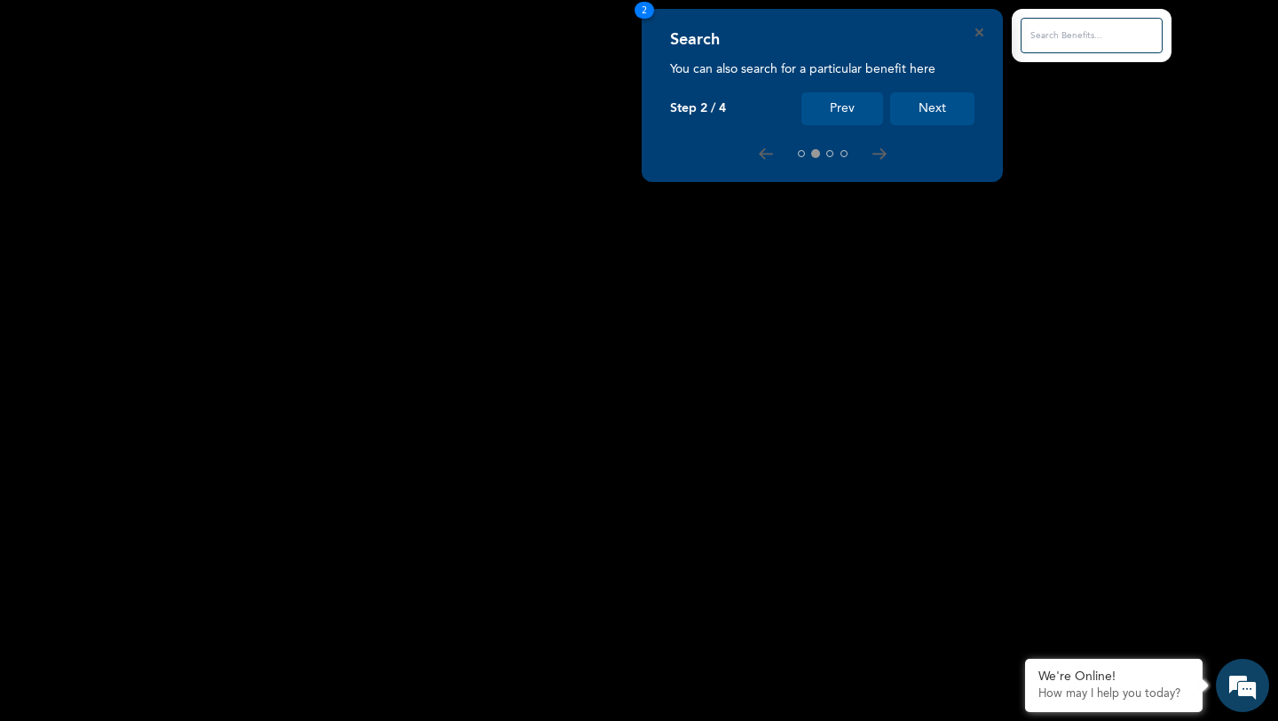
click at [956, 102] on button "Next" at bounding box center [932, 108] width 84 height 33
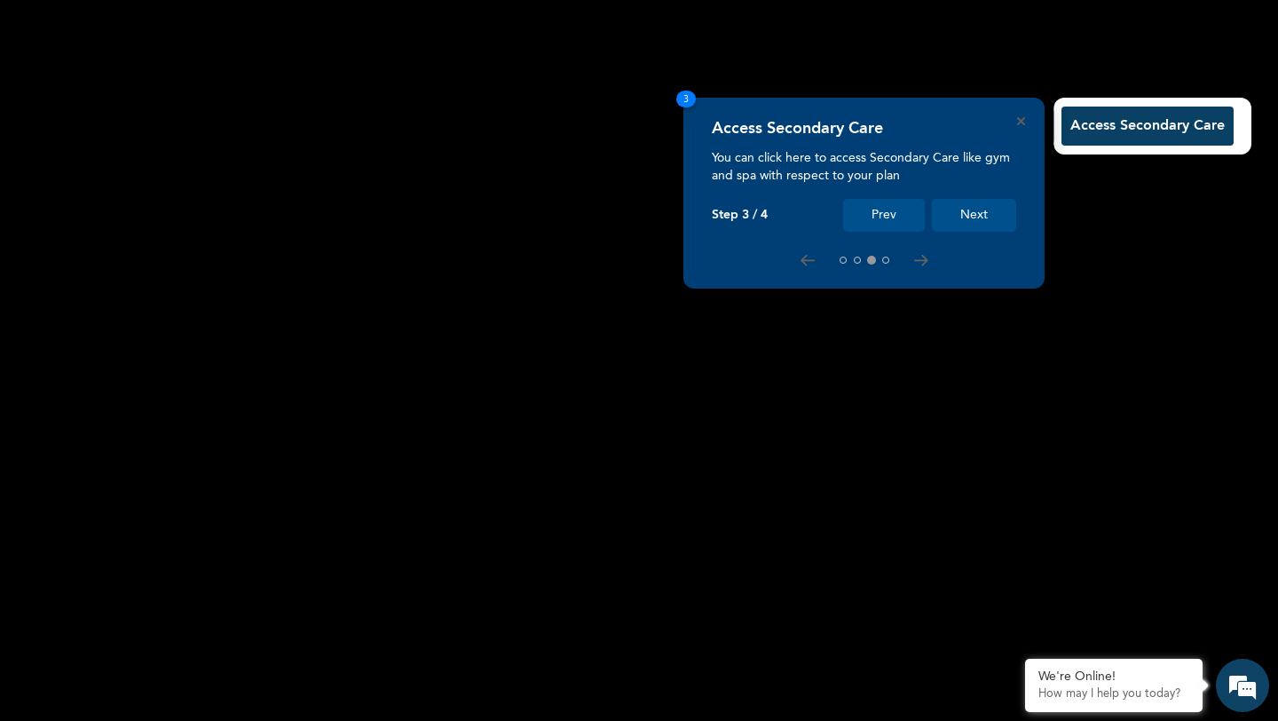
click at [976, 219] on button "Next" at bounding box center [974, 215] width 84 height 33
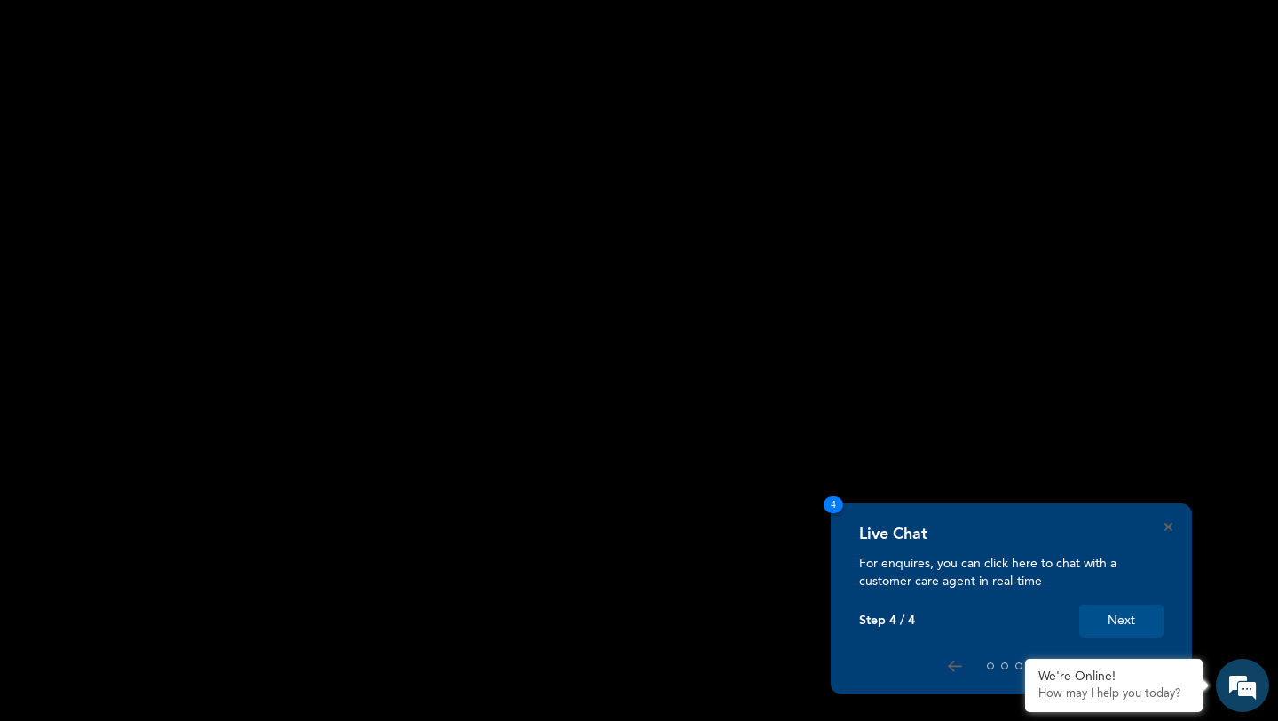
click at [1117, 627] on button "Next" at bounding box center [1121, 620] width 84 height 33
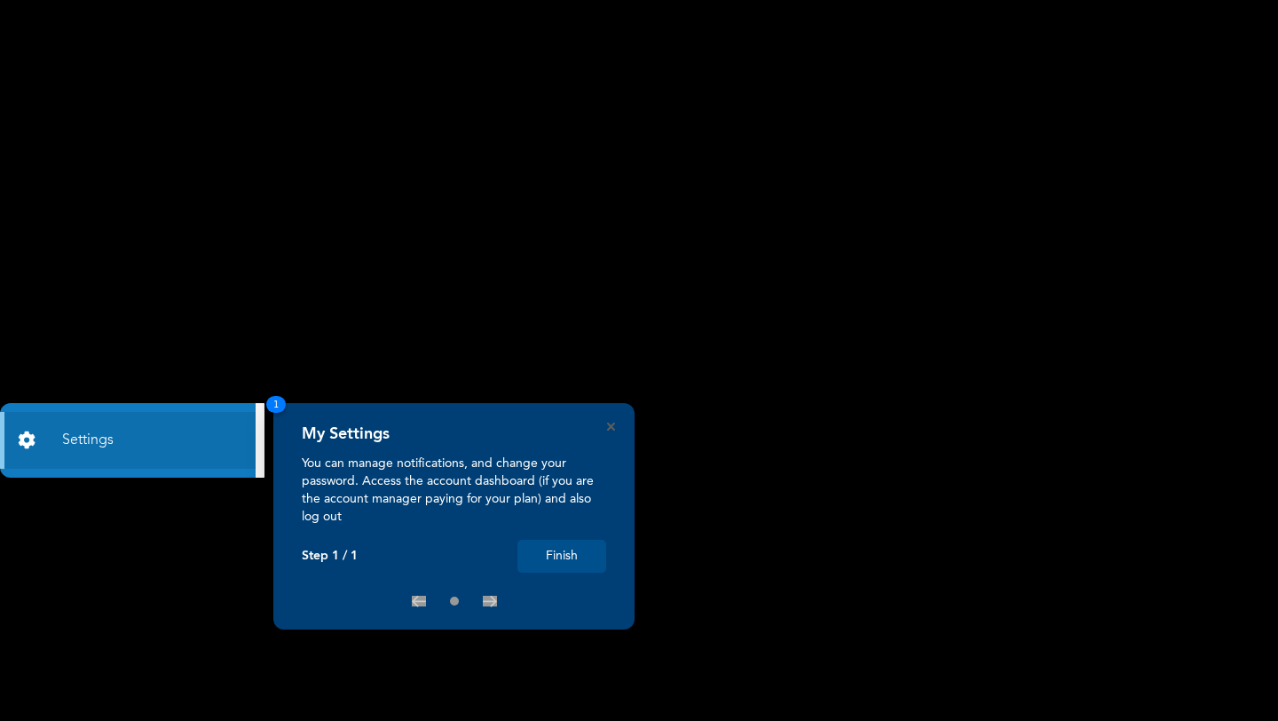
click at [580, 557] on button "Finish" at bounding box center [561, 556] width 89 height 33
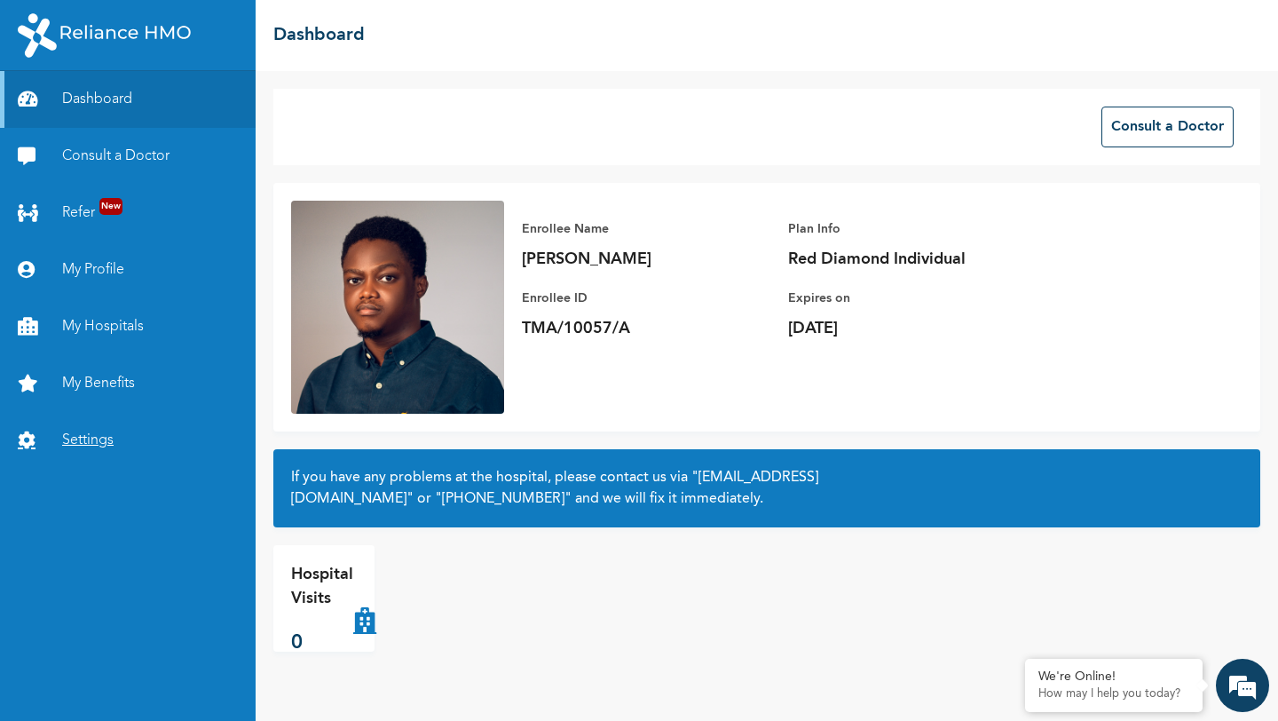
click at [92, 440] on link "Settings" at bounding box center [128, 440] width 256 height 57
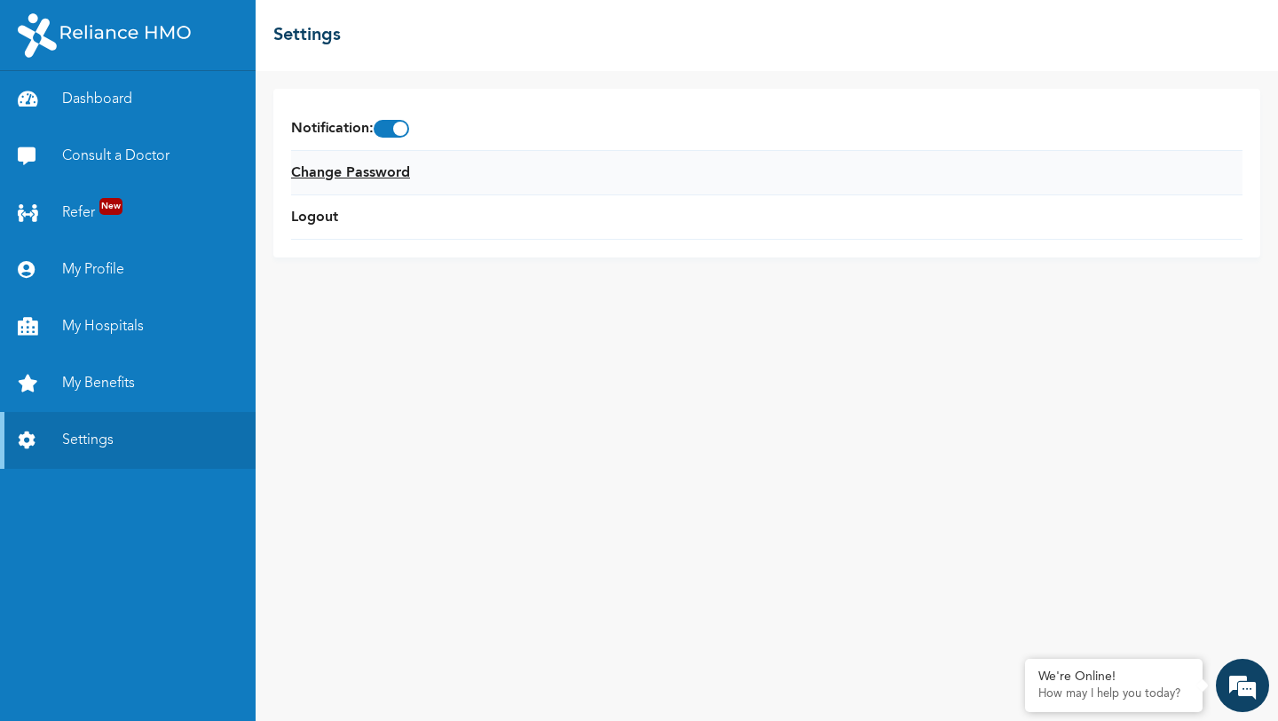
click at [370, 177] on link "Change Password" at bounding box center [350, 172] width 119 height 21
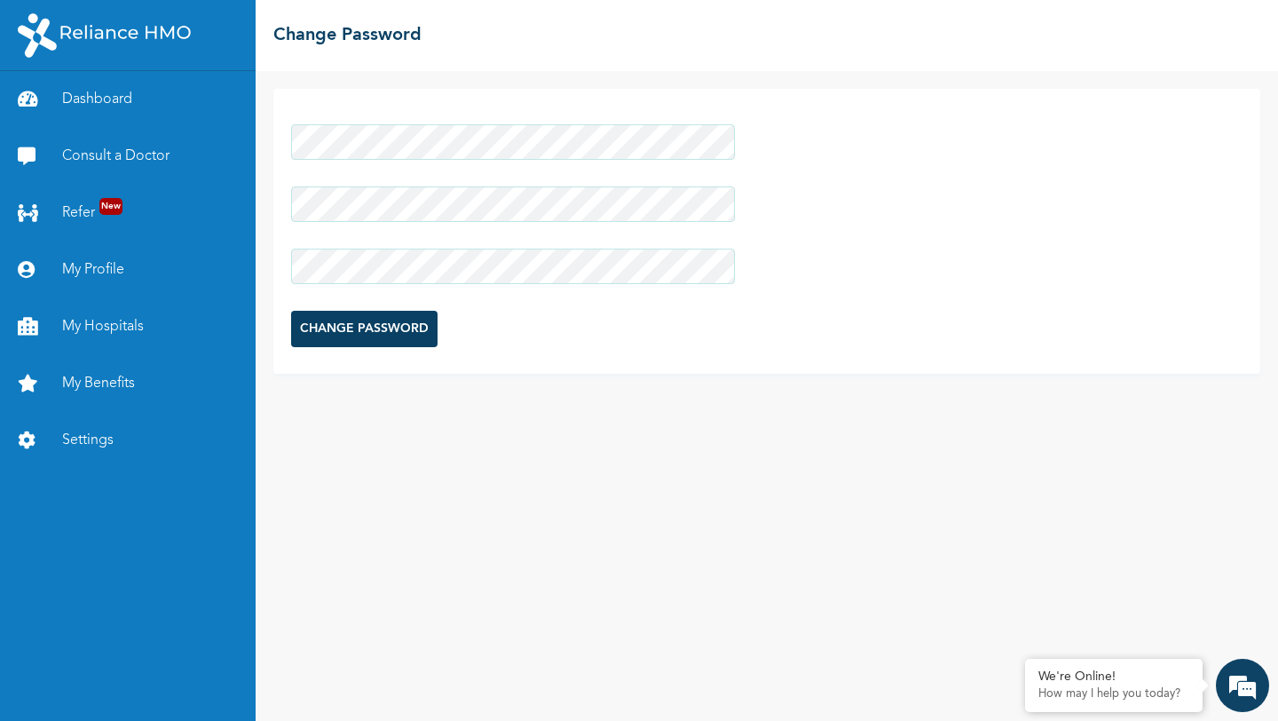
click at [425, 361] on div "CHANGE PASSWORD" at bounding box center [766, 231] width 987 height 285
click at [404, 333] on input "CHANGE PASSWORD" at bounding box center [364, 329] width 146 height 36
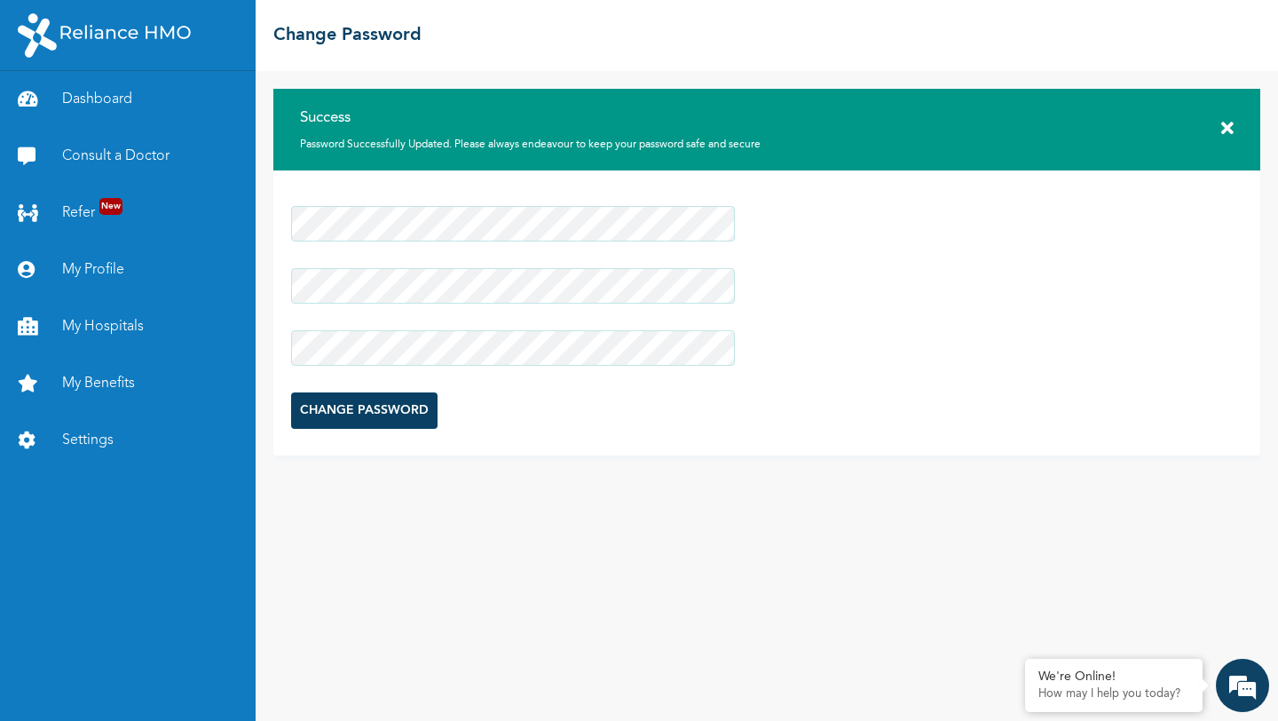
click at [879, 291] on div "CHANGE PASSWORD" at bounding box center [766, 312] width 987 height 285
click at [67, 94] on link "Dashboard" at bounding box center [128, 99] width 256 height 57
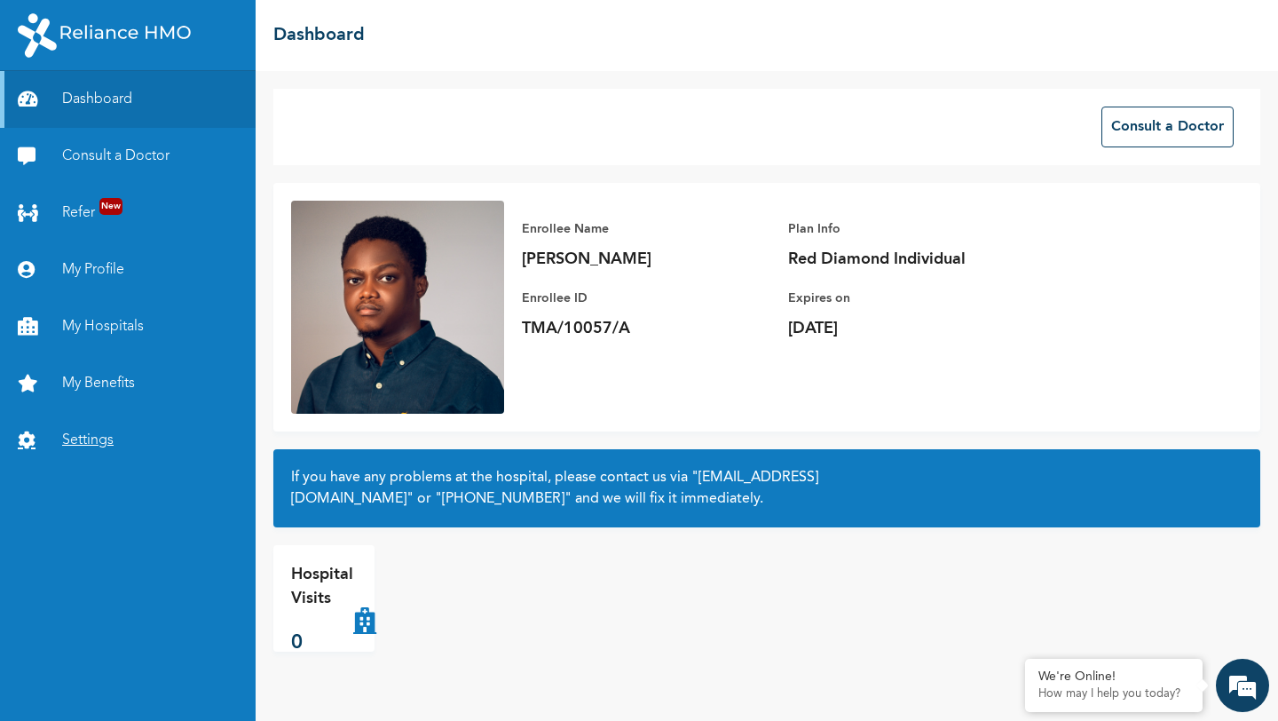
click at [75, 439] on link "Settings" at bounding box center [128, 440] width 256 height 57
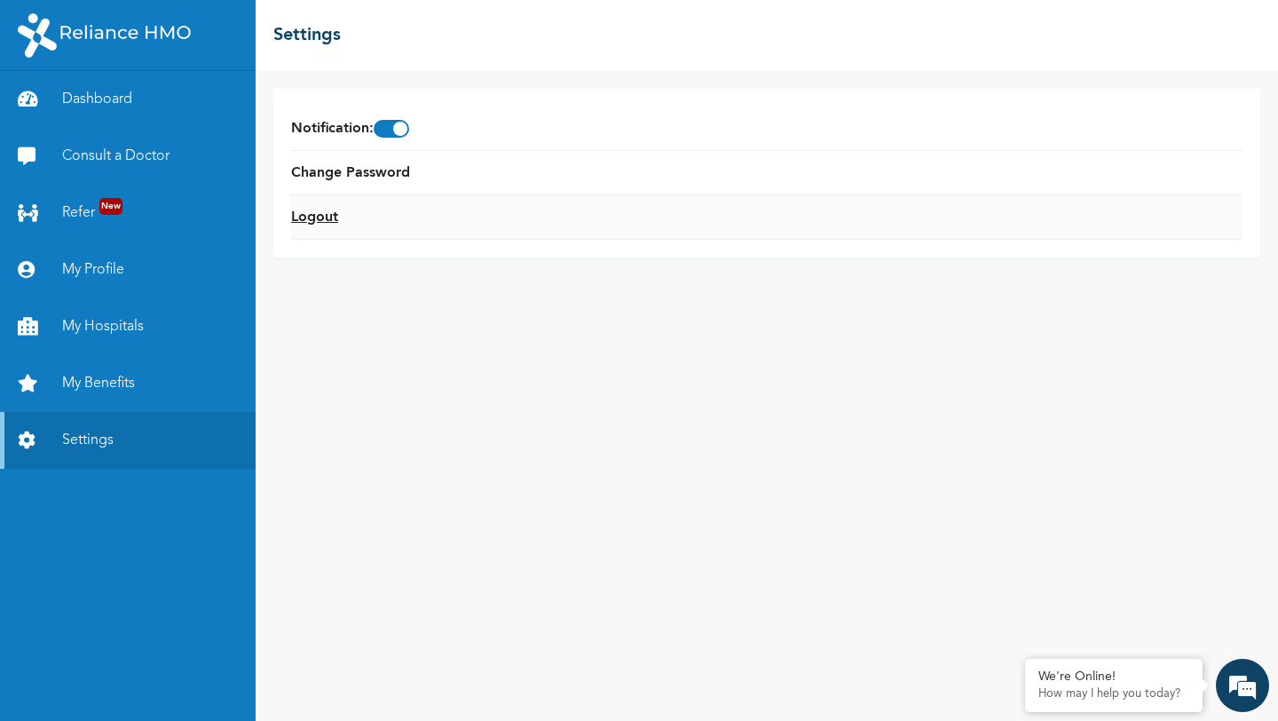
click at [304, 226] on link "Logout" at bounding box center [314, 217] width 47 height 21
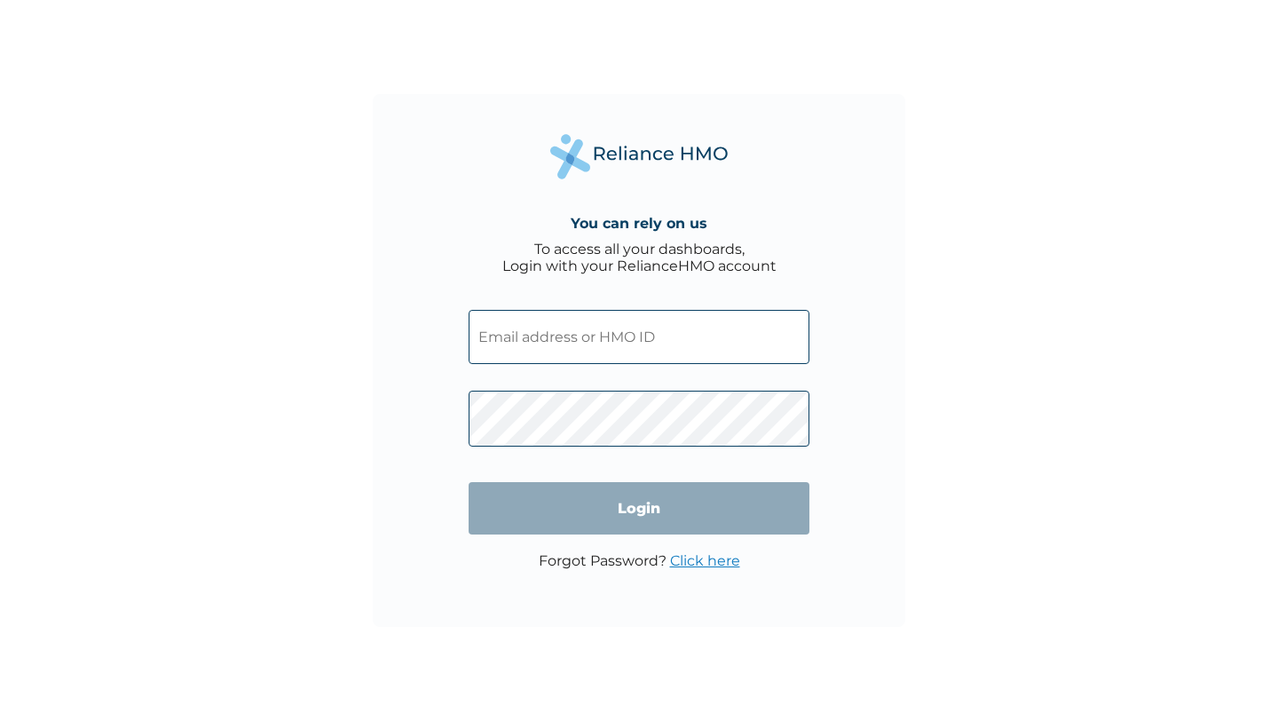
click at [526, 352] on input "text" at bounding box center [639, 337] width 341 height 54
type input "TMA/10057/A"
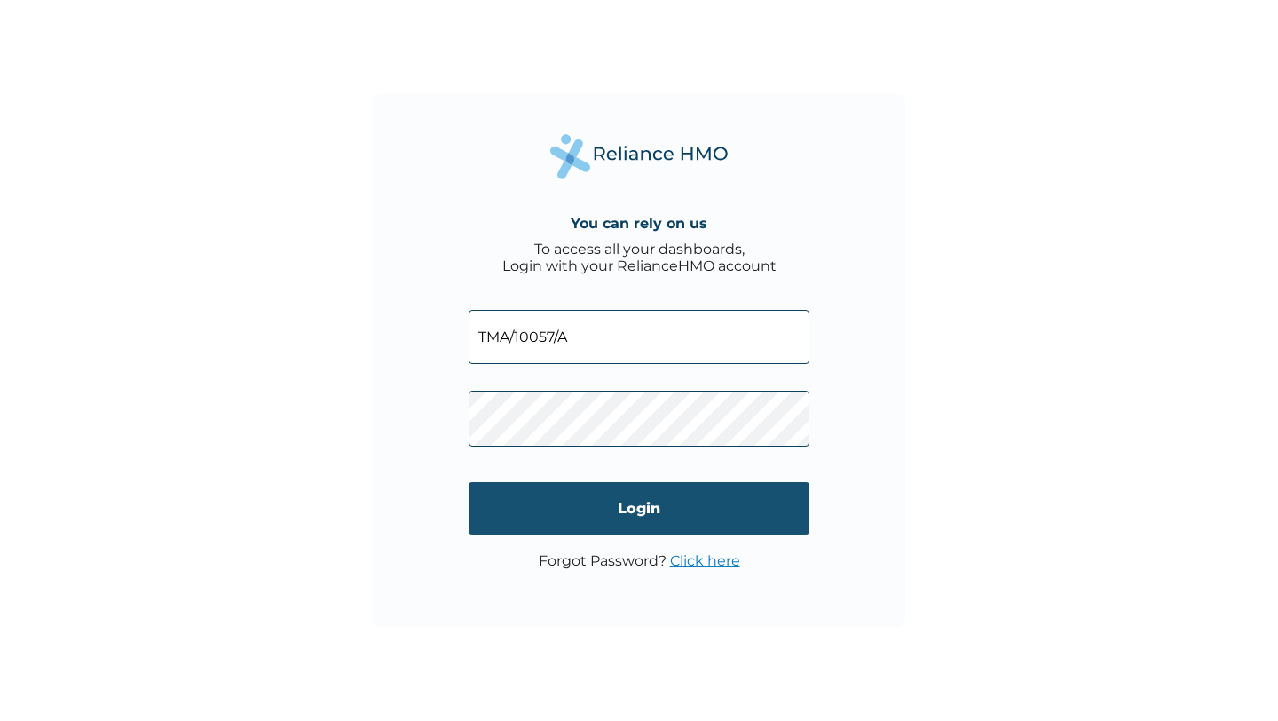
click at [609, 490] on input "Login" at bounding box center [639, 508] width 341 height 52
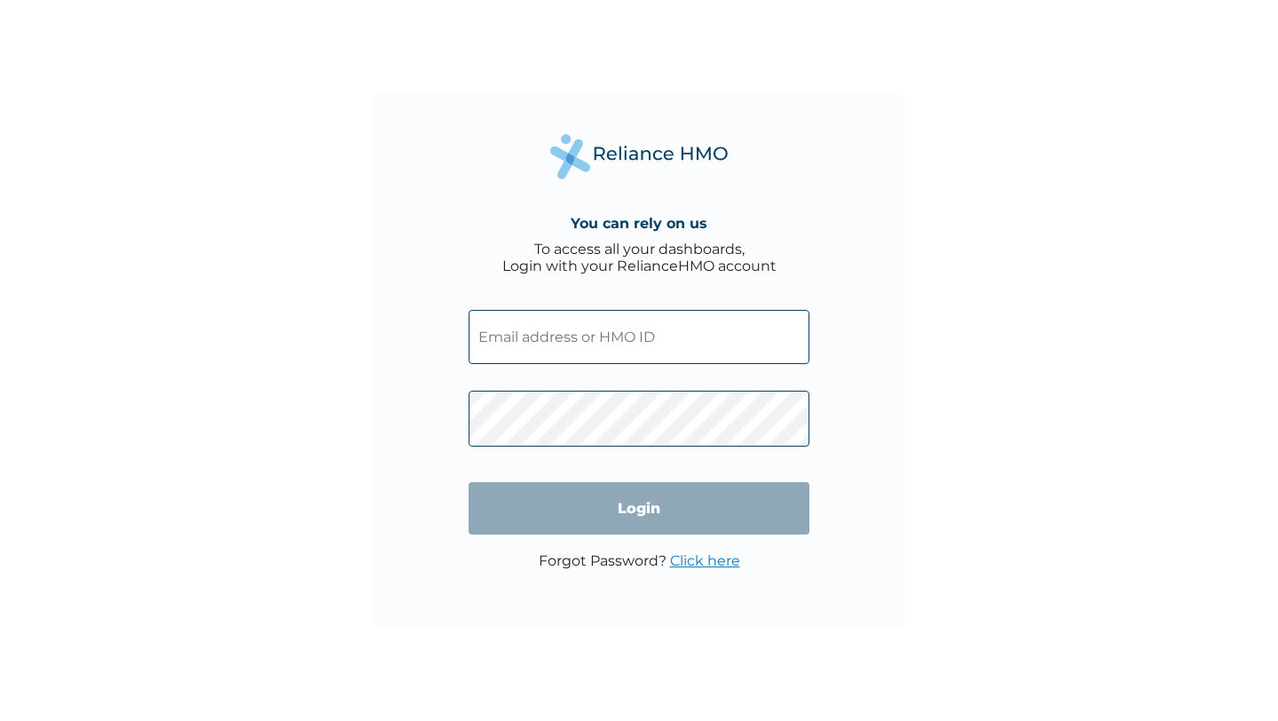
click at [623, 348] on input "text" at bounding box center [639, 337] width 341 height 54
type input "TMA/10057/A"
